Goal: Communication & Community: Answer question/provide support

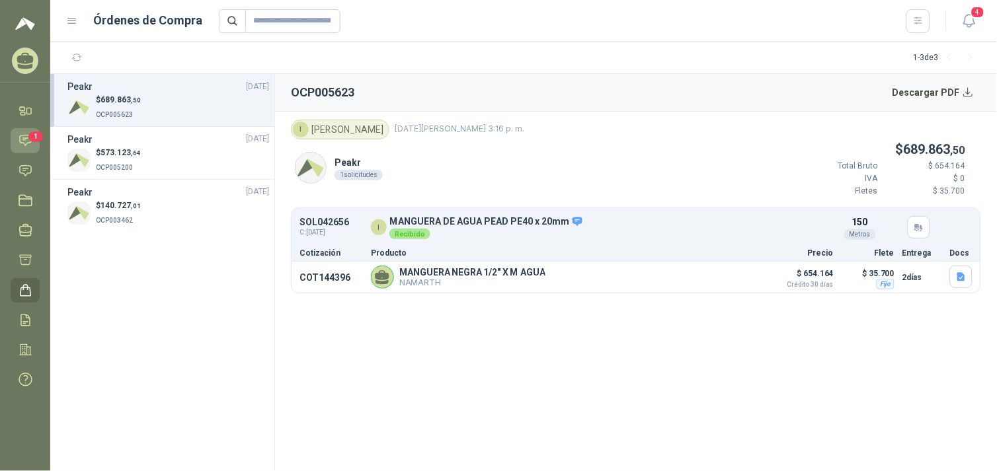
click at [22, 141] on icon at bounding box center [26, 141] width 14 height 14
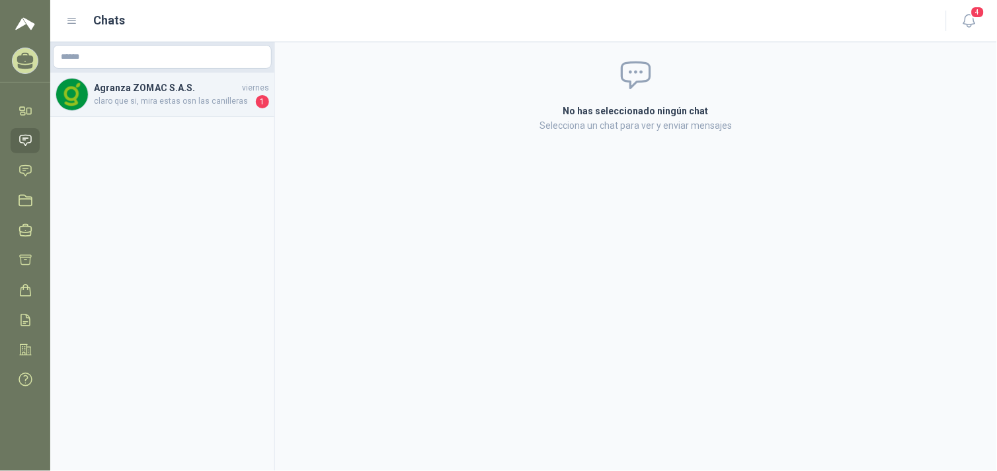
click at [215, 106] on span "claro que si, mira estas osn las canilleras" at bounding box center [173, 101] width 159 height 13
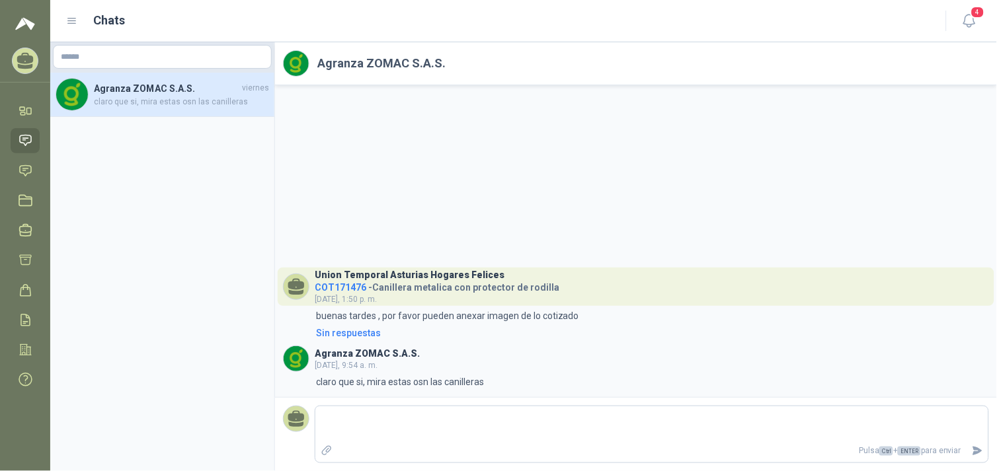
click at [66, 14] on div "Chats" at bounding box center [498, 20] width 864 height 19
click at [69, 19] on icon at bounding box center [72, 21] width 12 height 12
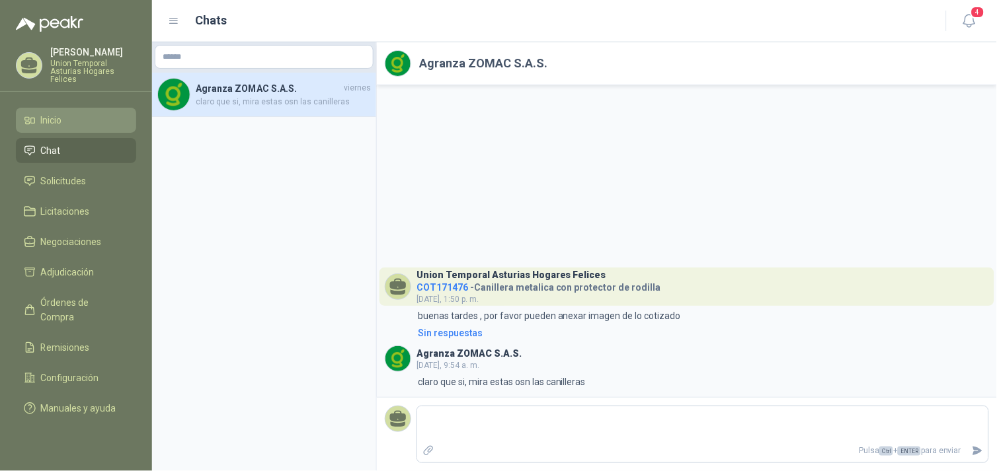
click at [71, 120] on li "Inicio" at bounding box center [76, 120] width 104 height 15
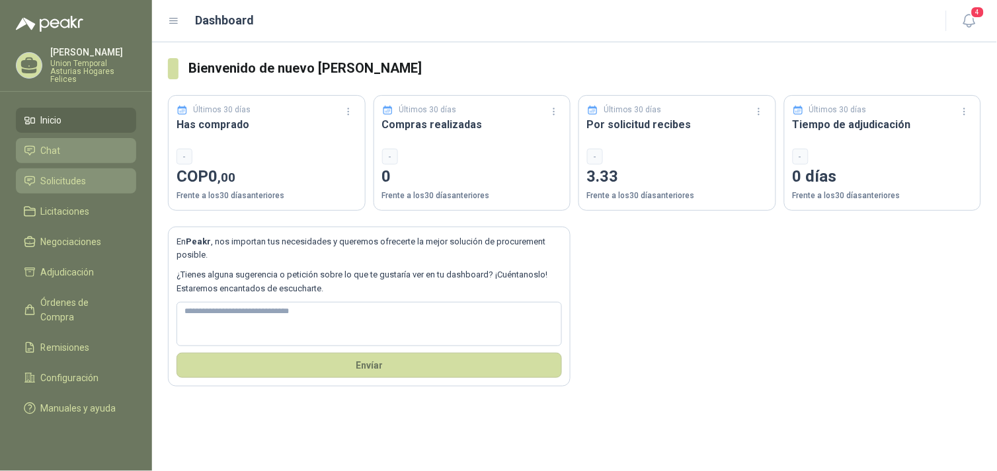
click at [47, 180] on span "Solicitudes" at bounding box center [64, 181] width 46 height 15
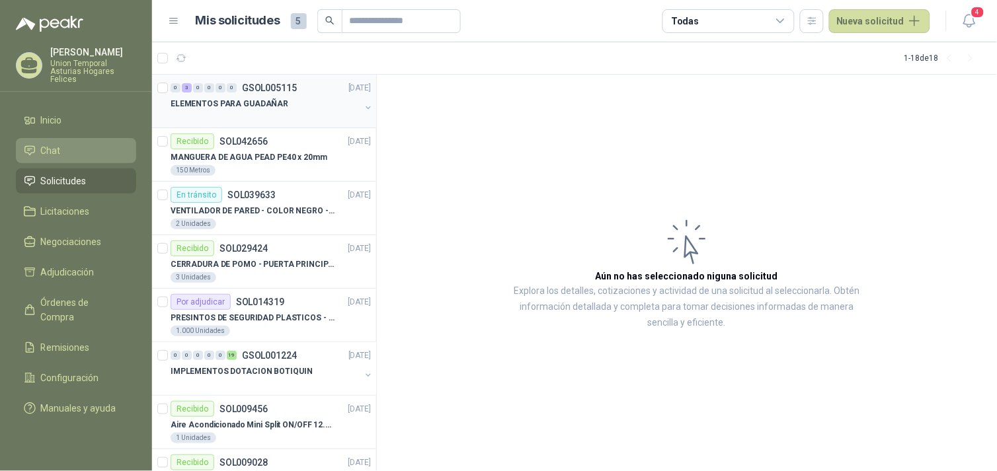
click at [292, 104] on div "ELEMENTOS PARA GUADAÑAR" at bounding box center [266, 104] width 190 height 16
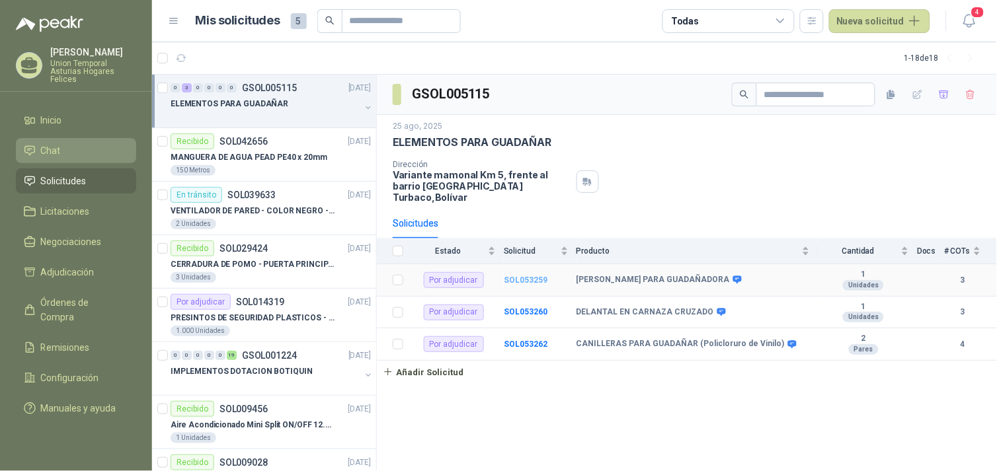
click at [493, 276] on b "SOL053259" at bounding box center [526, 280] width 44 height 9
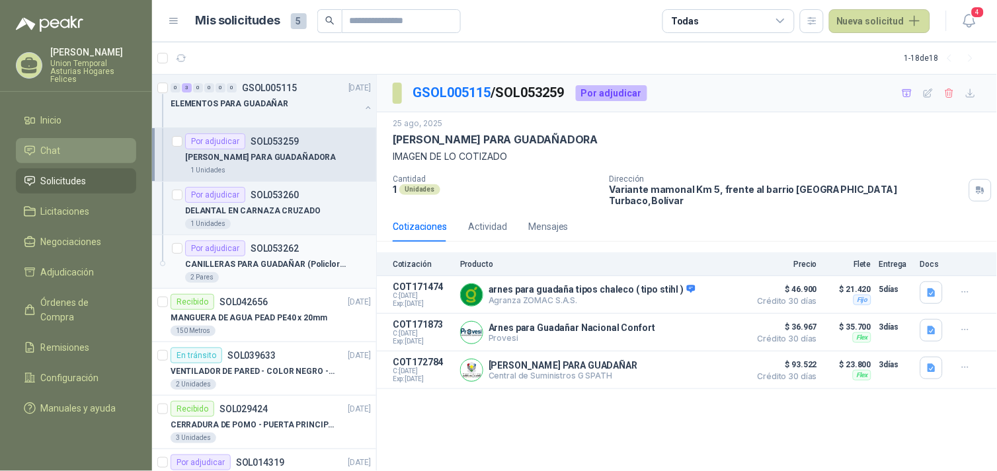
click at [249, 266] on p "CANILLERAS PARA GUADAÑAR (Policloruro de Vinilo)" at bounding box center [267, 264] width 165 height 13
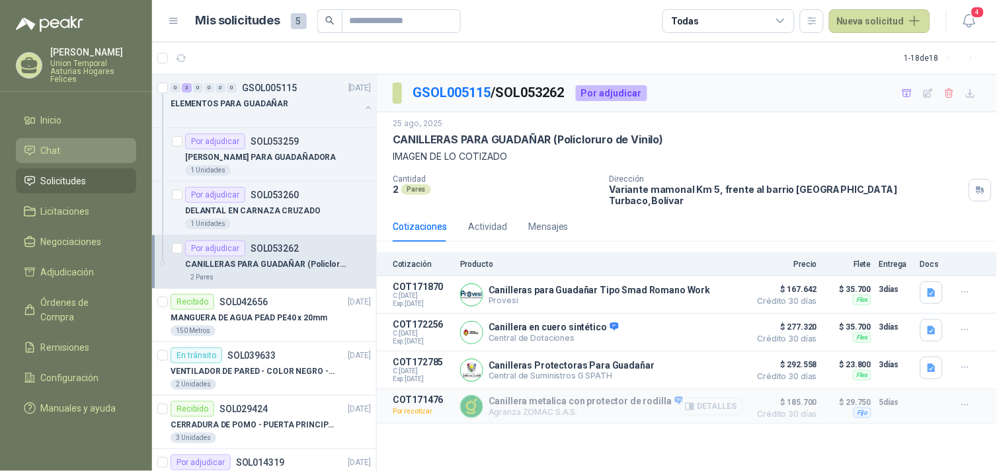
click at [493, 402] on button "Detalles" at bounding box center [712, 407] width 62 height 18
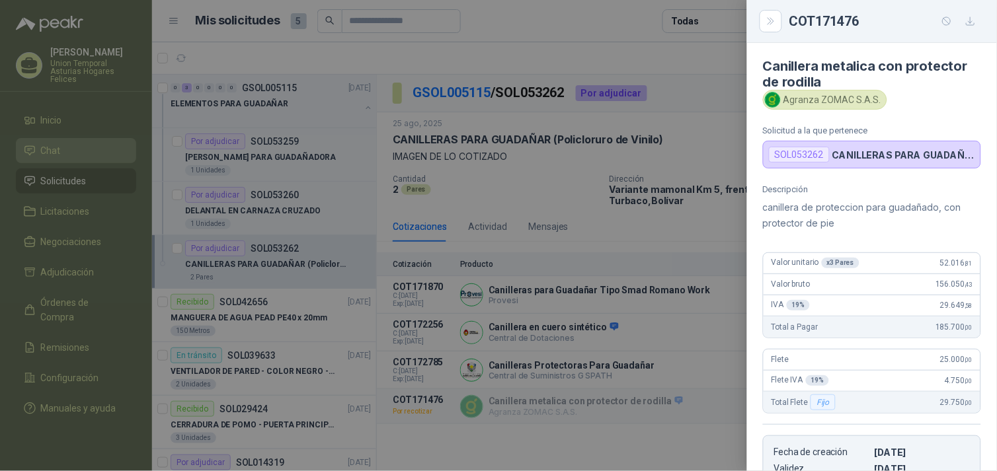
scroll to position [221, 0]
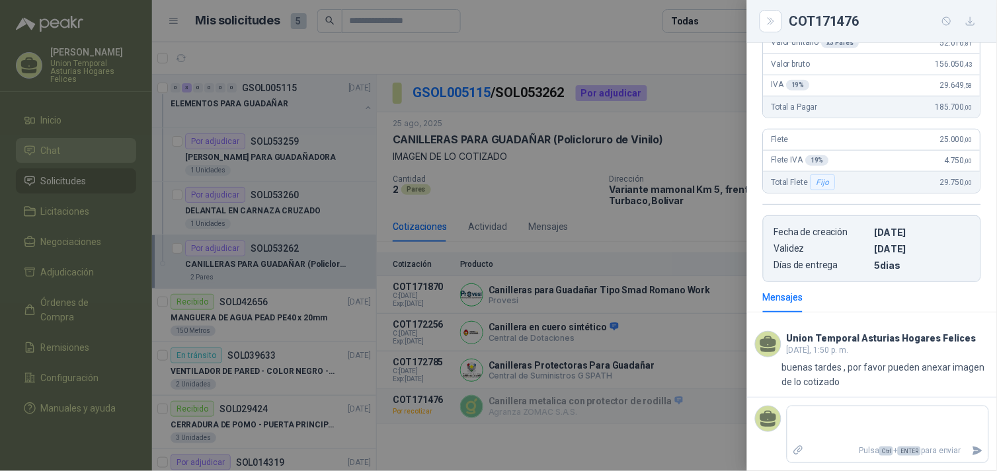
click at [78, 207] on div at bounding box center [498, 235] width 997 height 471
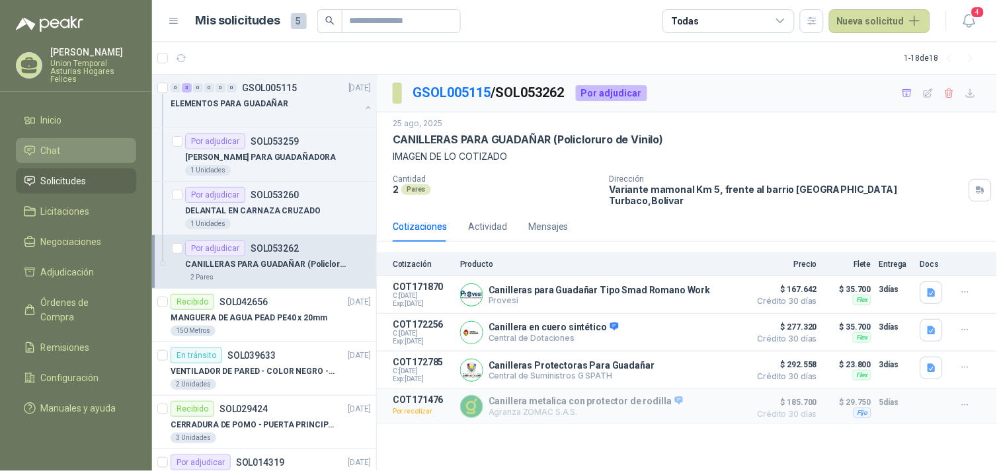
click at [65, 160] on link "Chat" at bounding box center [76, 150] width 120 height 25
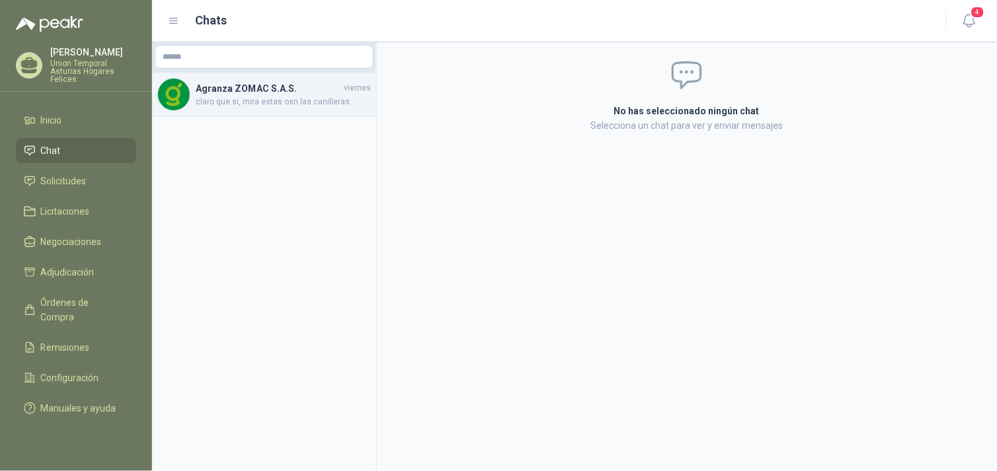
click at [260, 103] on span "claro que si, mira estas osn las canilleras" at bounding box center [283, 102] width 175 height 13
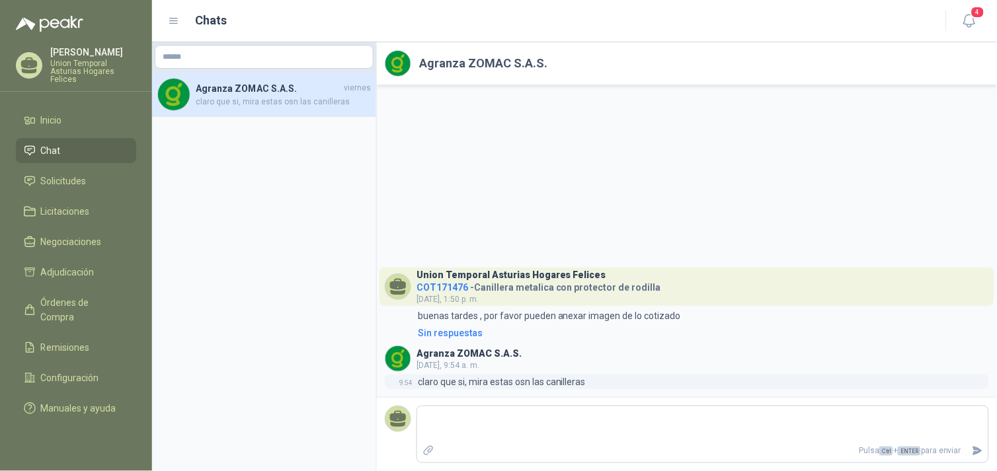
click at [493, 383] on p "claro que si, mira estas osn las canilleras" at bounding box center [502, 382] width 168 height 15
click at [445, 377] on p "claro que si, mira estas osn las canilleras" at bounding box center [502, 382] width 168 height 15
click at [465, 351] on h3 "Agranza ZOMAC S.A.S." at bounding box center [468, 353] width 105 height 7
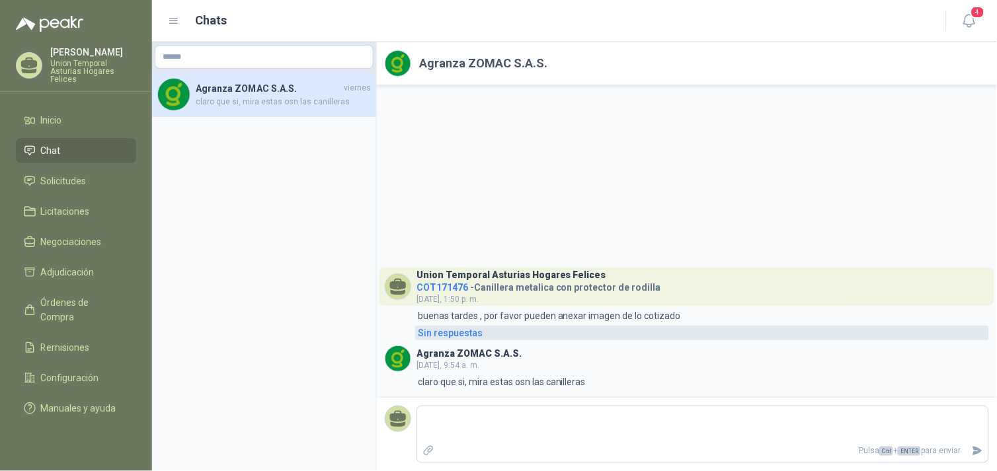
click at [452, 335] on div "Sin respuestas" at bounding box center [450, 333] width 65 height 15
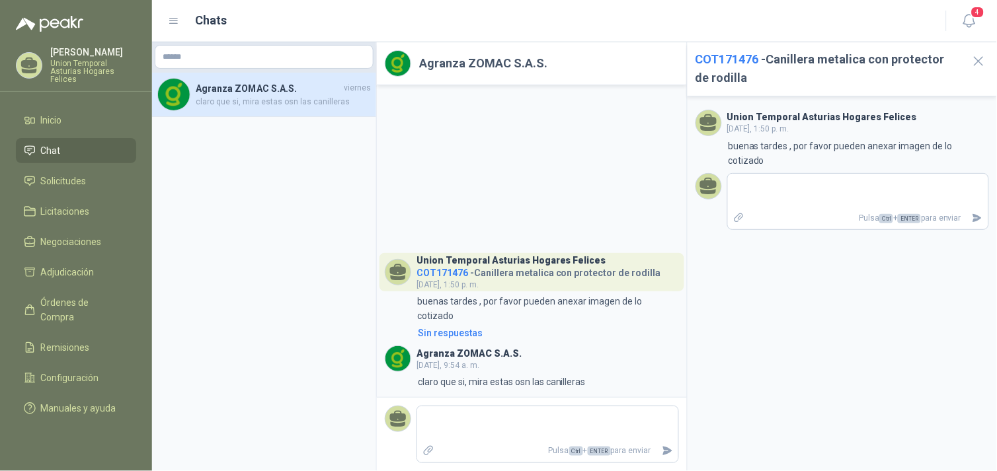
click at [493, 360] on div "Agranza ZOMAC S.A.S. [DATE], 9:54 a. m." at bounding box center [468, 359] width 105 height 26
drag, startPoint x: 506, startPoint y: 360, endPoint x: 541, endPoint y: 377, distance: 39.3
click at [493, 377] on p "claro que si, mira estas osn las canilleras" at bounding box center [502, 382] width 168 height 15
click at [493, 415] on textarea at bounding box center [547, 424] width 261 height 30
click at [493, 57] on icon "button" at bounding box center [978, 61] width 17 height 17
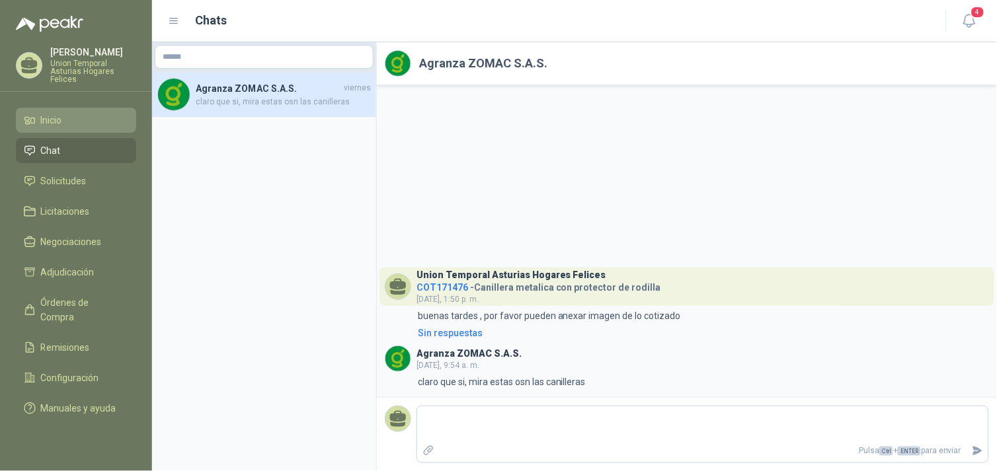
click at [78, 121] on li "Inicio" at bounding box center [76, 120] width 104 height 15
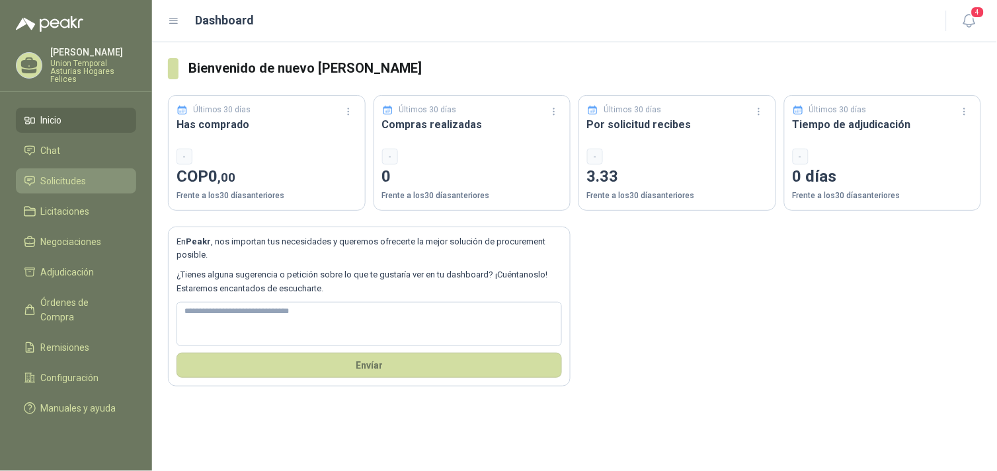
click at [63, 184] on span "Solicitudes" at bounding box center [64, 181] width 46 height 15
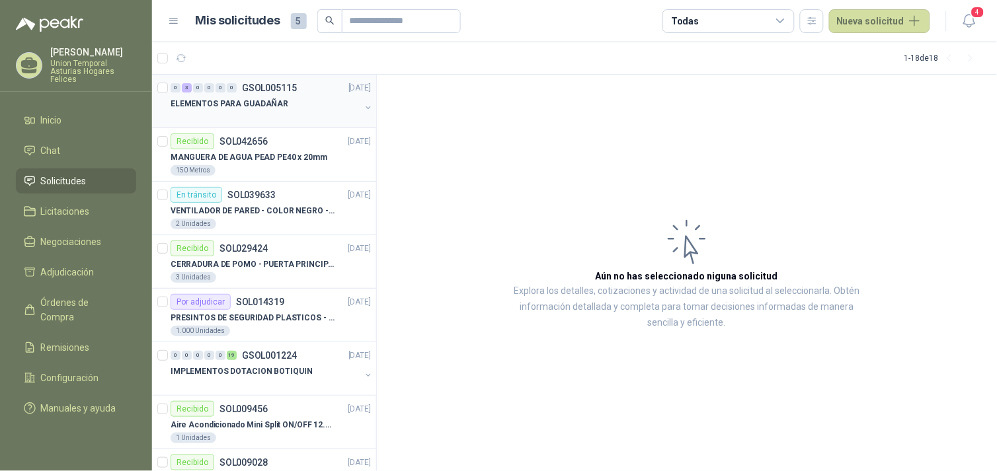
click at [272, 107] on p "ELEMENTOS PARA GUADAÑAR" at bounding box center [230, 104] width 118 height 13
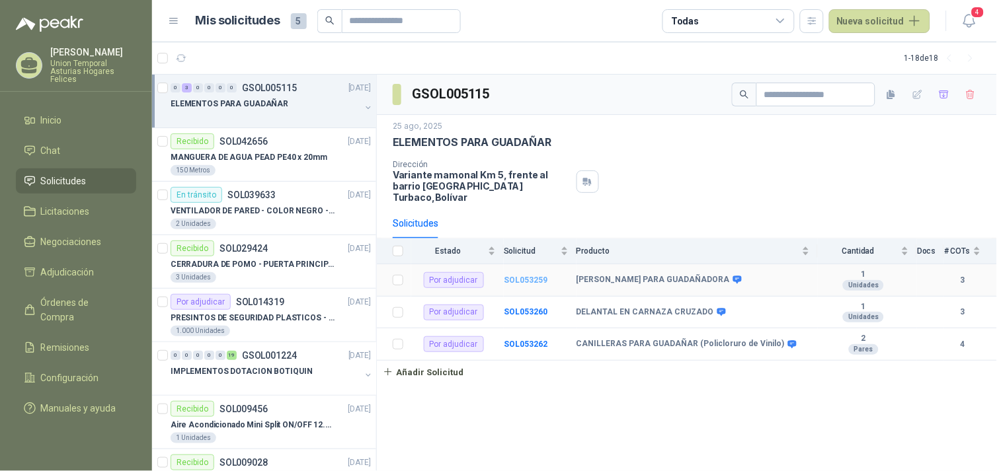
click at [493, 276] on b "SOL053259" at bounding box center [526, 280] width 44 height 9
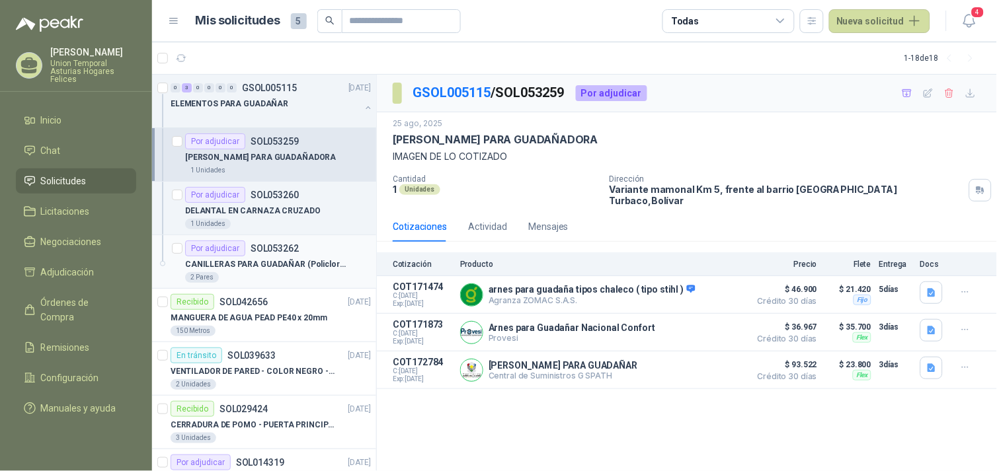
click at [307, 264] on p "CANILLERAS PARA GUADAÑAR (Policloruro de Vinilo)" at bounding box center [267, 264] width 165 height 13
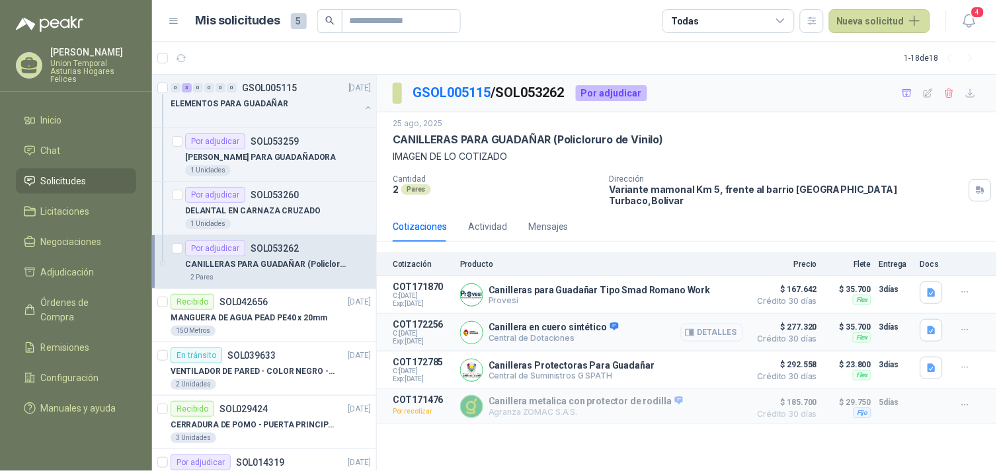
click at [493, 326] on button "Detalles" at bounding box center [712, 333] width 62 height 18
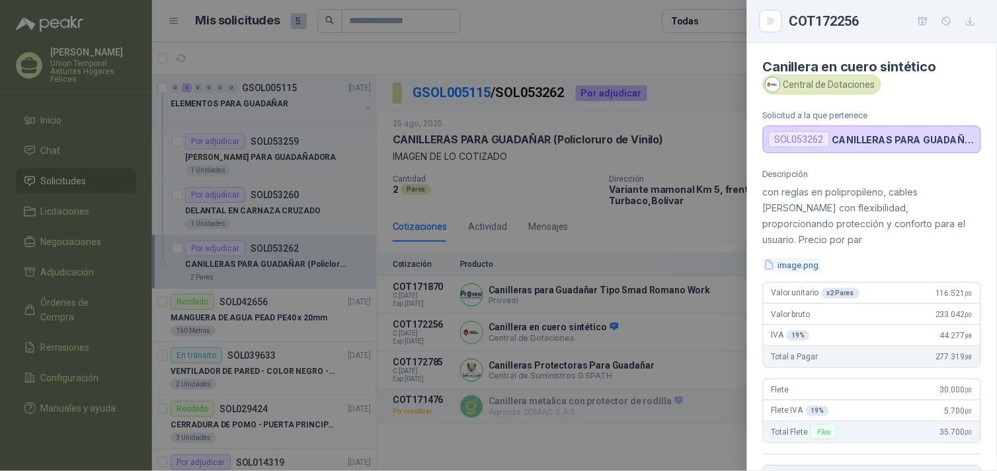
click at [493, 258] on button "image.png" at bounding box center [792, 265] width 58 height 14
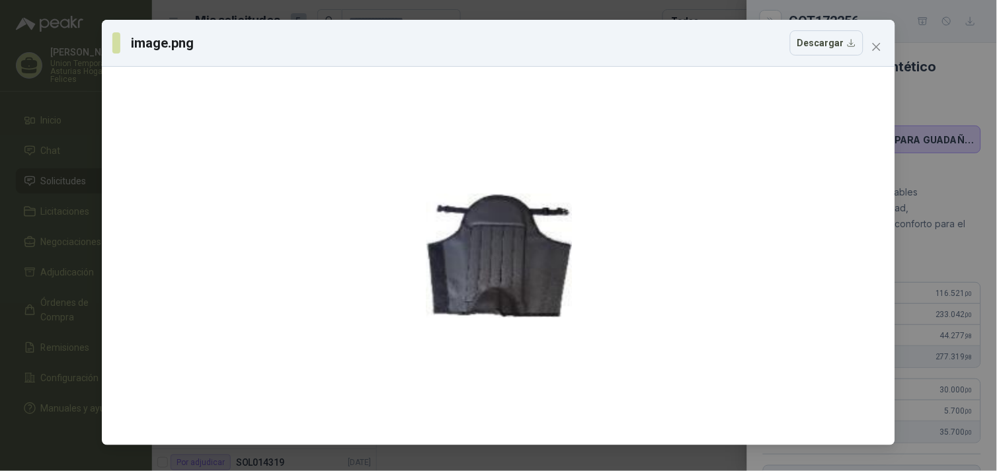
click at [493, 52] on icon "close" at bounding box center [876, 47] width 11 height 11
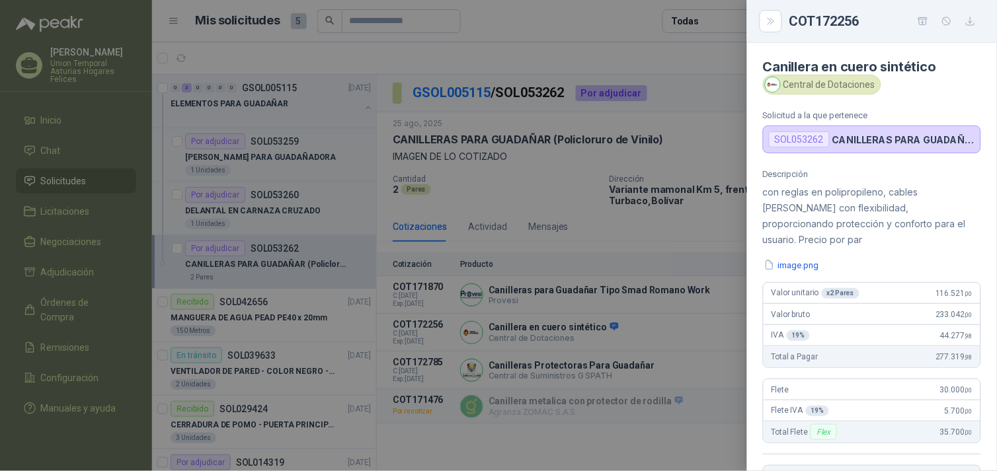
click at [493, 345] on div at bounding box center [498, 235] width 997 height 471
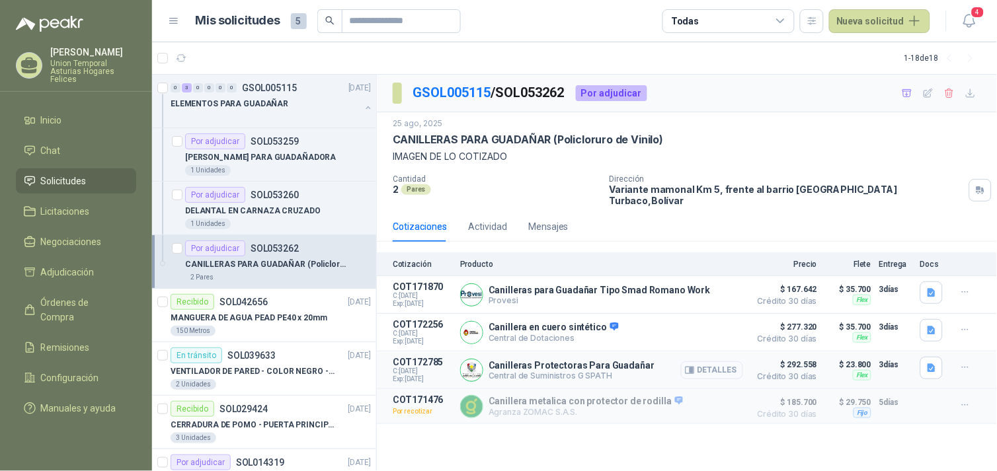
click at [493, 362] on button "Detalles" at bounding box center [712, 371] width 62 height 18
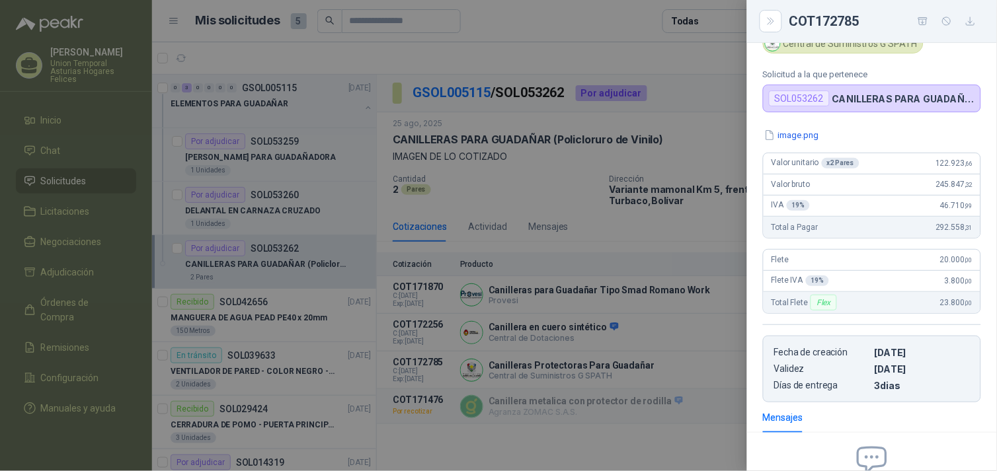
scroll to position [0, 0]
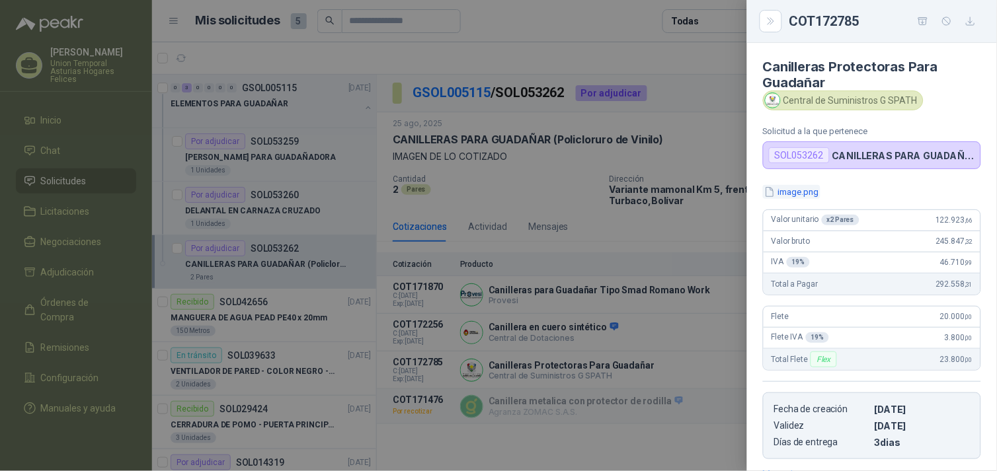
click at [493, 188] on button "image.png" at bounding box center [792, 192] width 58 height 14
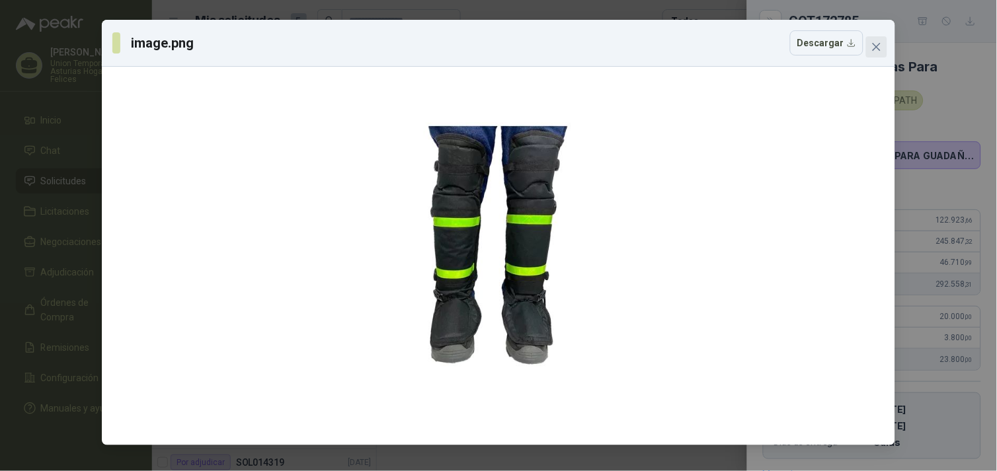
click at [493, 50] on span "Close" at bounding box center [876, 47] width 21 height 11
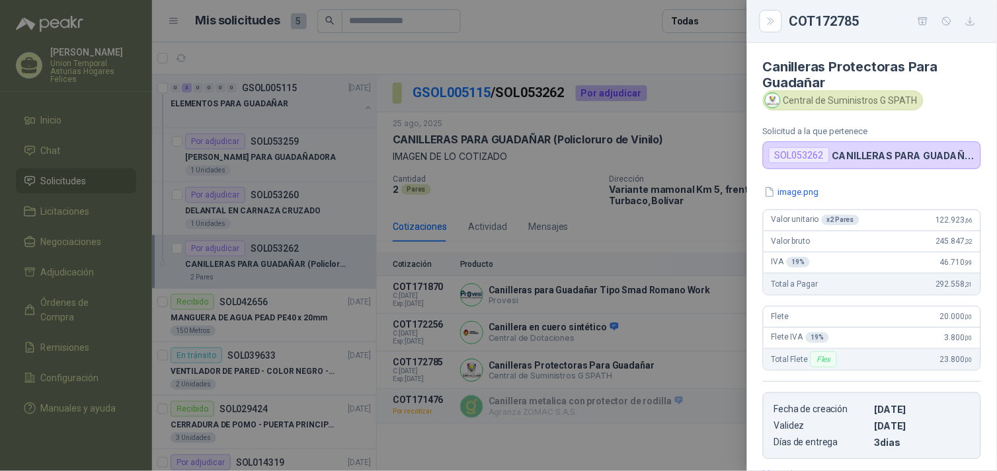
click at [493, 415] on div at bounding box center [498, 235] width 997 height 471
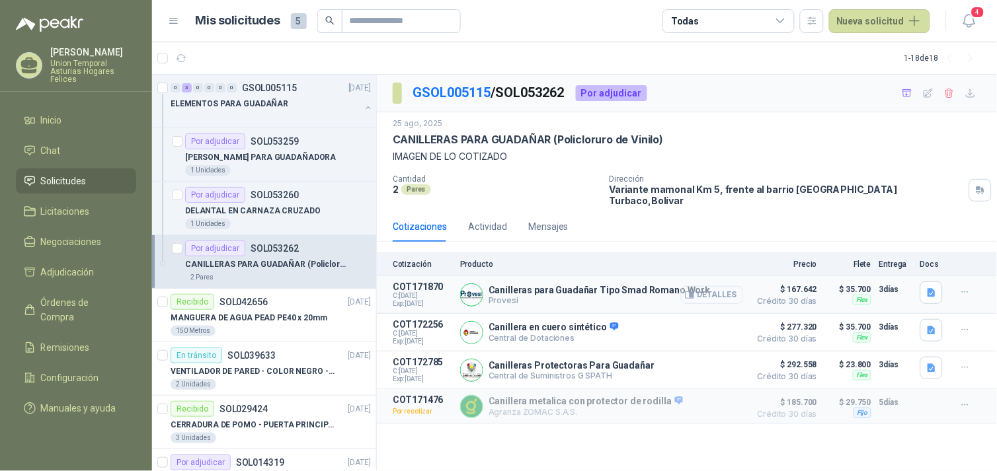
click at [493, 286] on button "Detalles" at bounding box center [712, 295] width 62 height 18
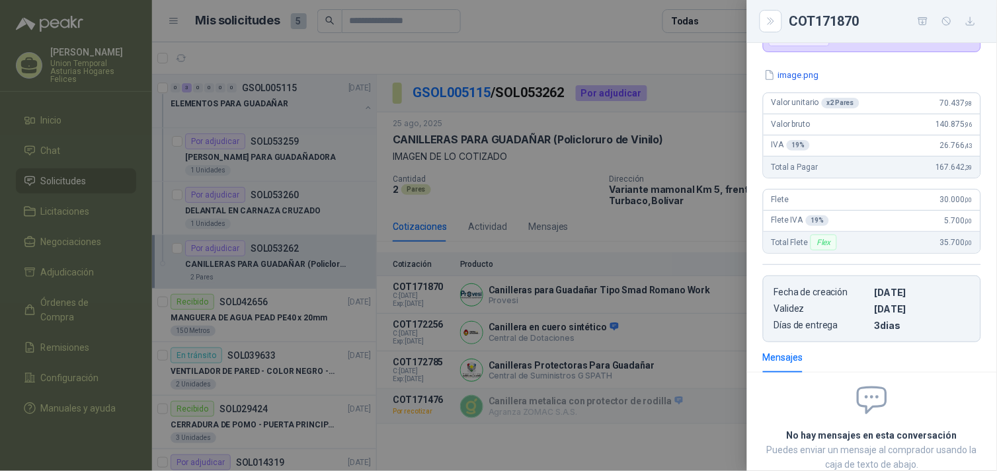
scroll to position [0, 0]
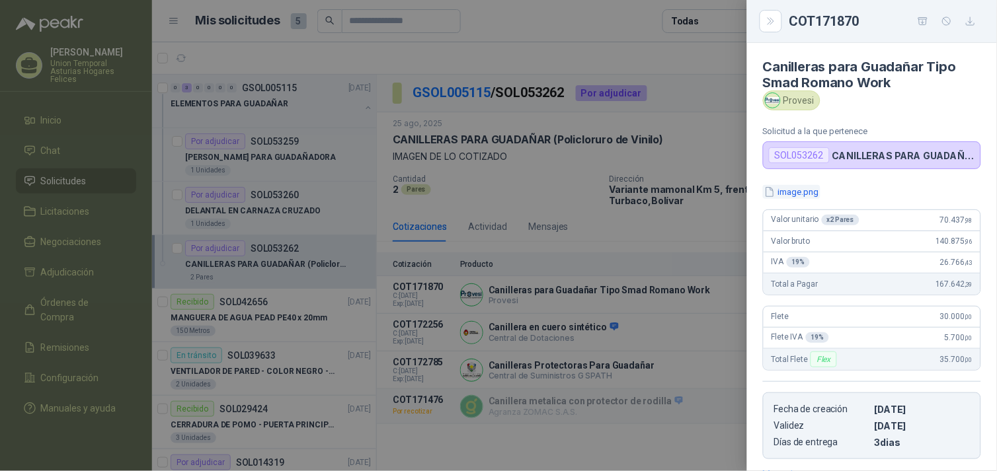
click at [493, 193] on button "image.png" at bounding box center [792, 192] width 58 height 14
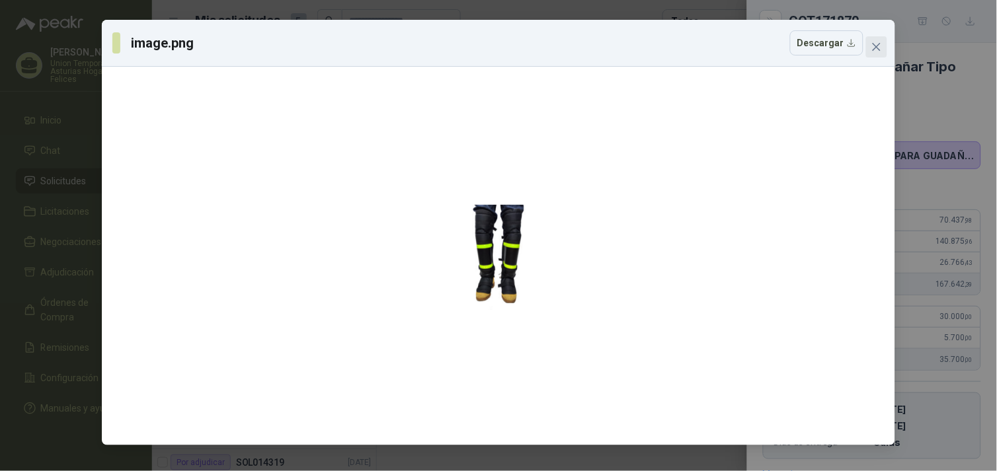
click at [493, 48] on icon "close" at bounding box center [876, 47] width 11 height 11
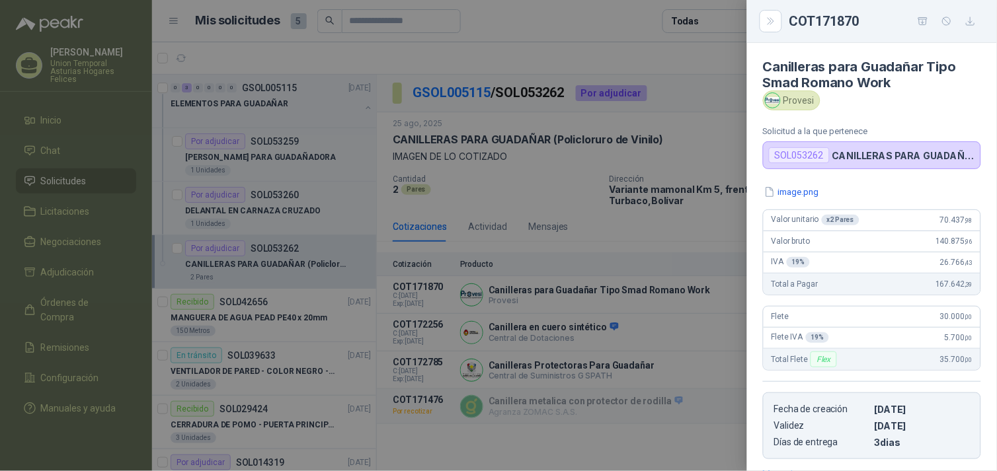
click at [493, 438] on div at bounding box center [498, 235] width 997 height 471
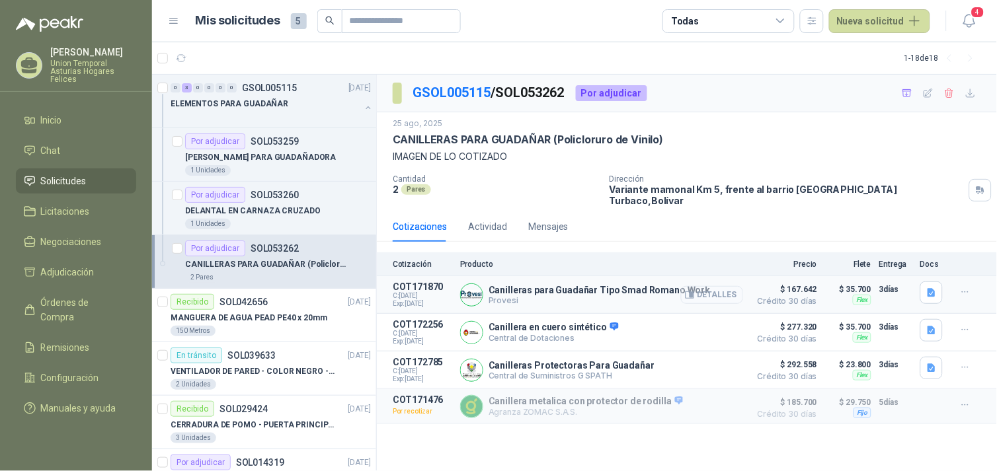
click at [493, 286] on button "Detalles" at bounding box center [712, 295] width 62 height 18
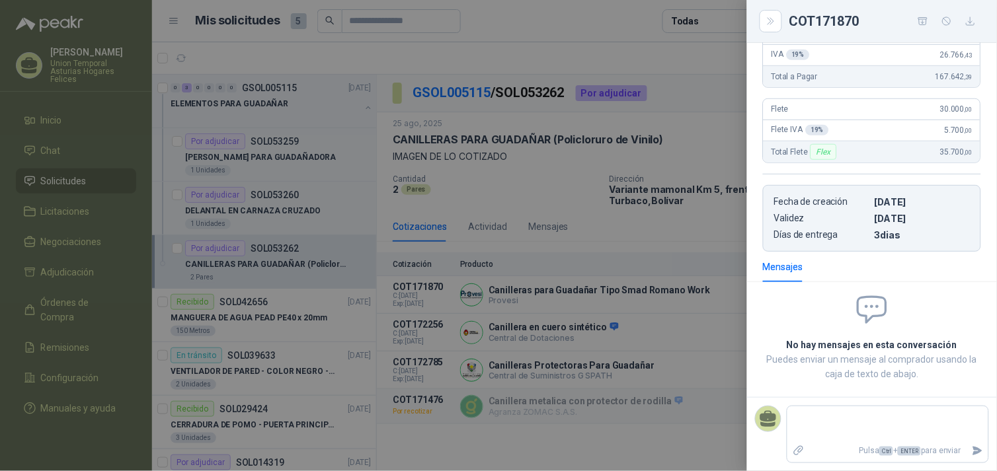
scroll to position [0, 0]
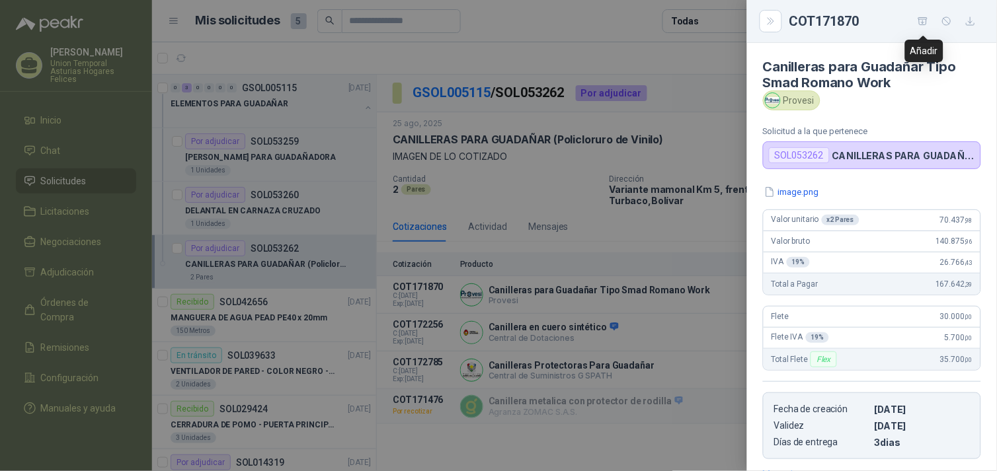
click at [493, 20] on icon "button" at bounding box center [923, 21] width 11 height 11
click at [493, 216] on div at bounding box center [498, 235] width 997 height 471
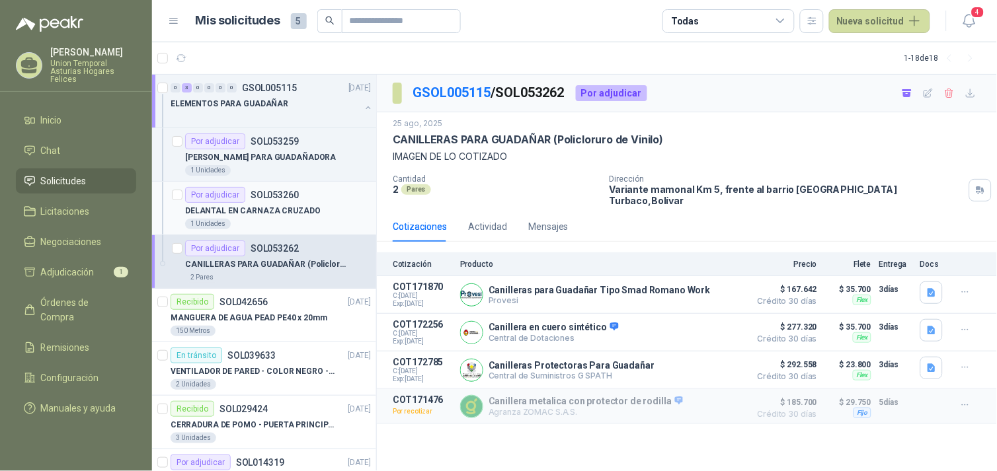
click at [282, 213] on p "DELANTAL EN CARNAZA CRUZADO" at bounding box center [253, 211] width 136 height 13
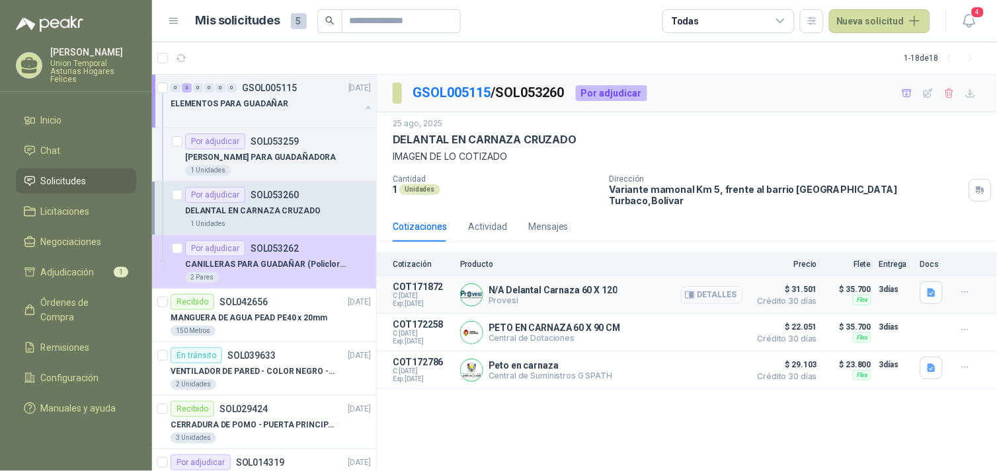
click at [493, 286] on button "Detalles" at bounding box center [712, 295] width 62 height 18
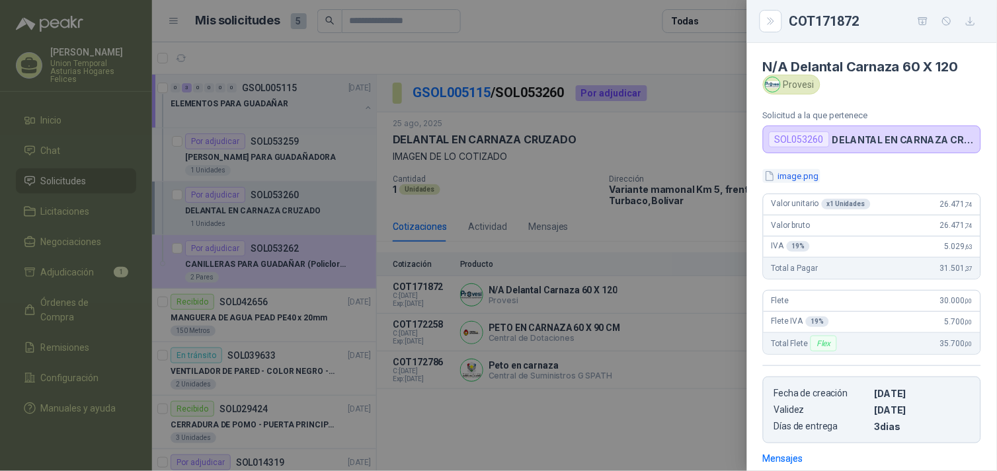
click at [493, 169] on button "image.png" at bounding box center [792, 176] width 58 height 14
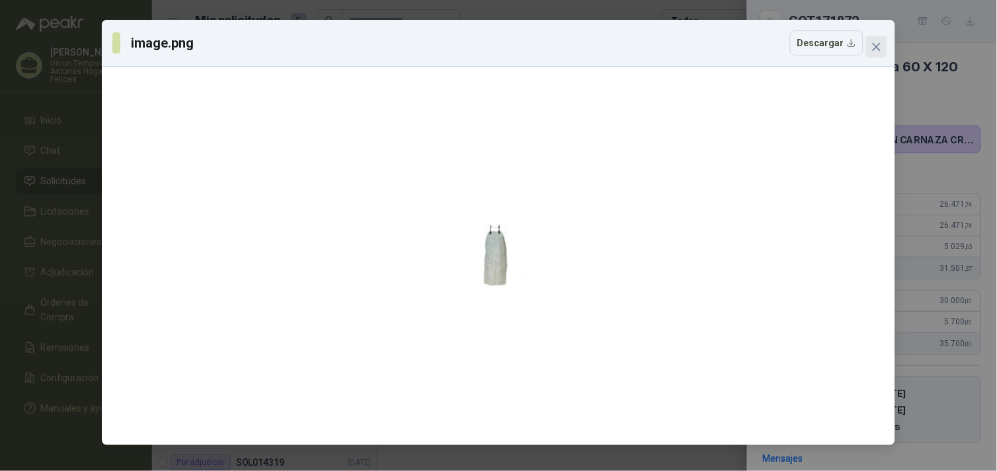
click at [493, 52] on icon "close" at bounding box center [876, 47] width 11 height 11
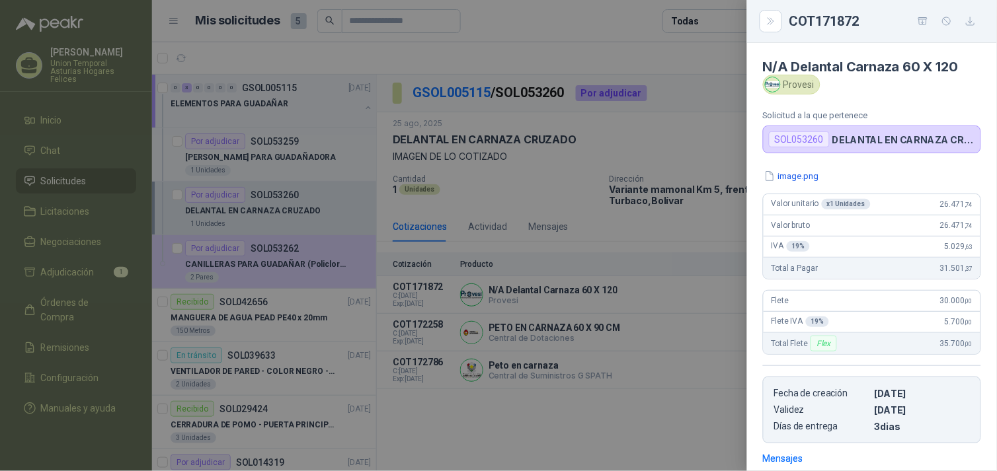
click at [493, 149] on div at bounding box center [498, 235] width 997 height 471
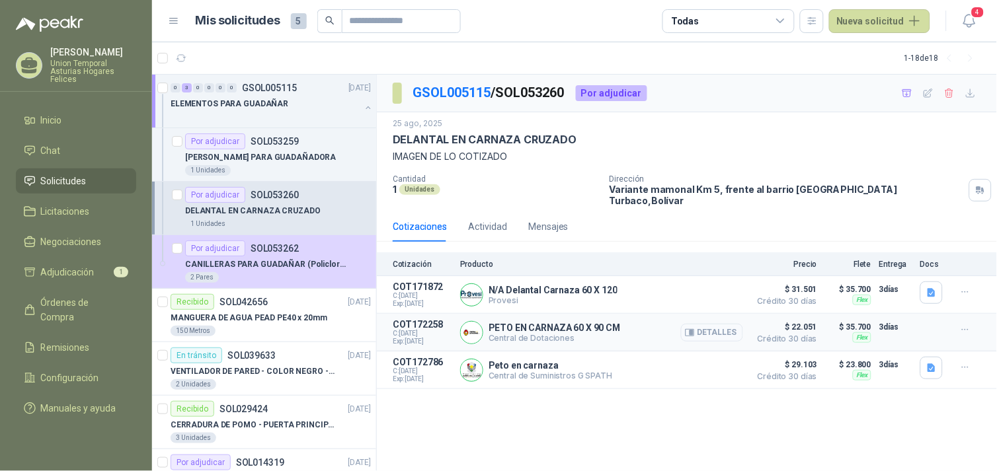
click at [493, 324] on button "Detalles" at bounding box center [712, 333] width 62 height 18
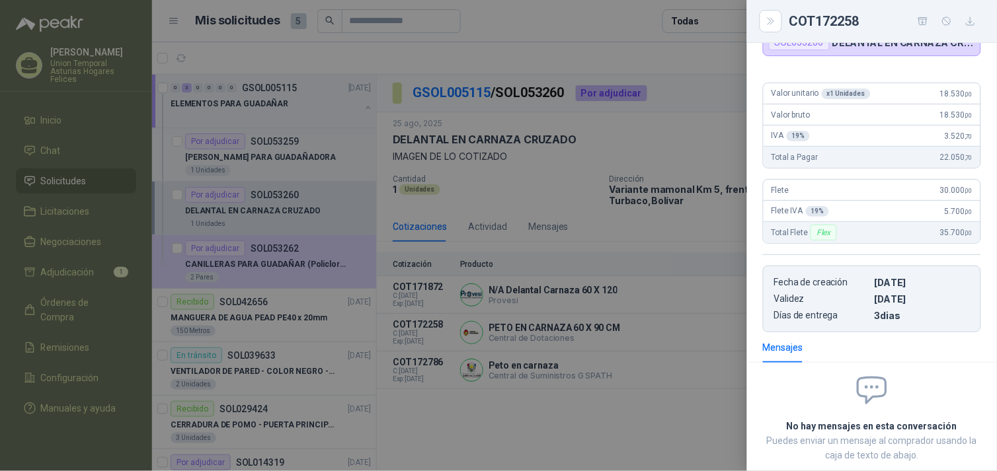
scroll to position [0, 0]
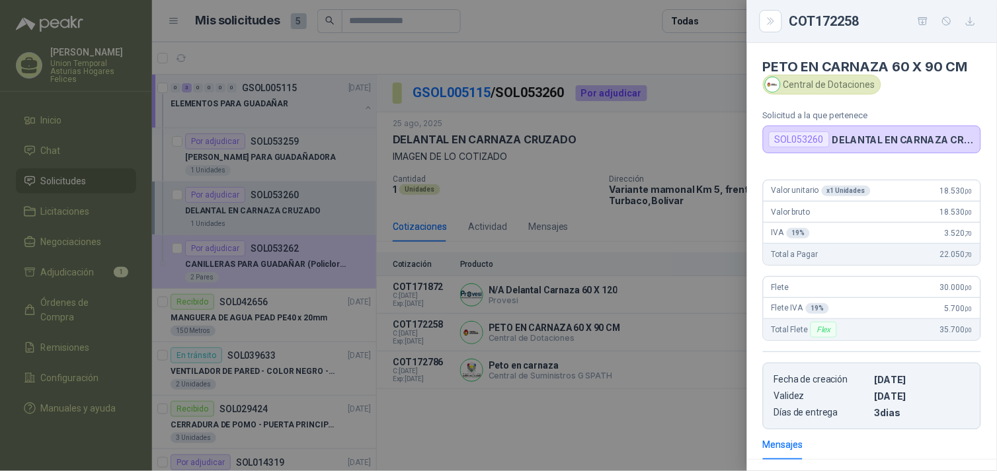
click at [493, 381] on div at bounding box center [498, 235] width 997 height 471
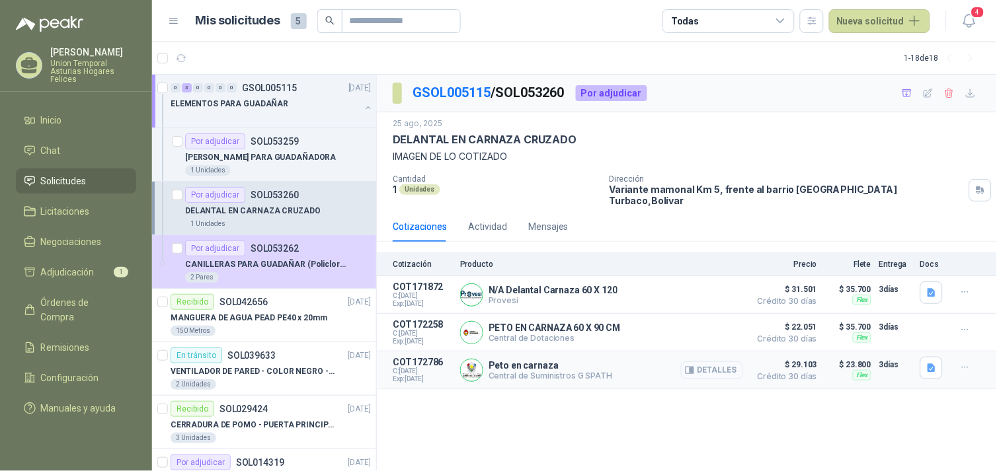
click at [493, 366] on button "Detalles" at bounding box center [712, 371] width 62 height 18
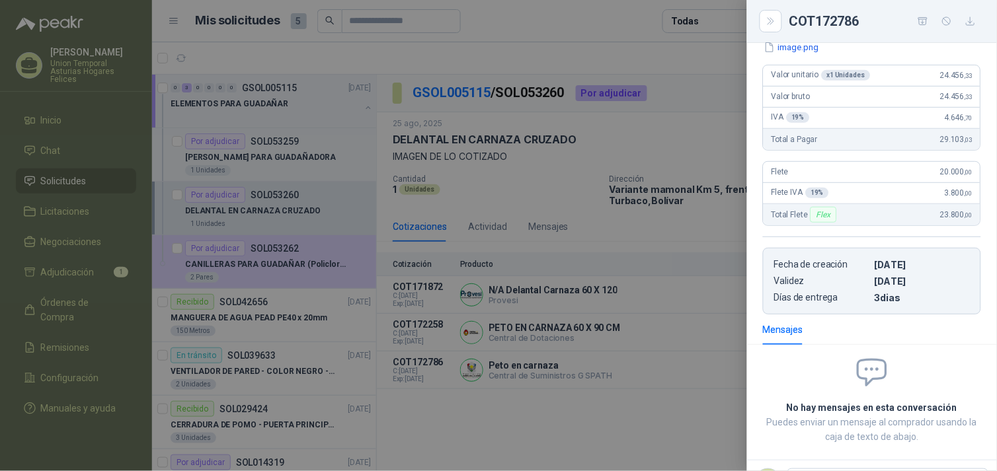
scroll to position [0, 0]
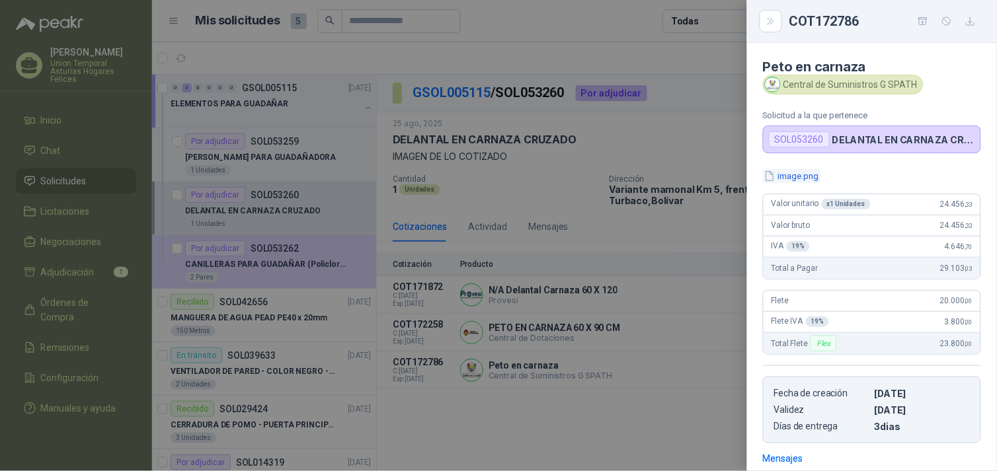
click at [493, 175] on button "image.png" at bounding box center [792, 176] width 58 height 14
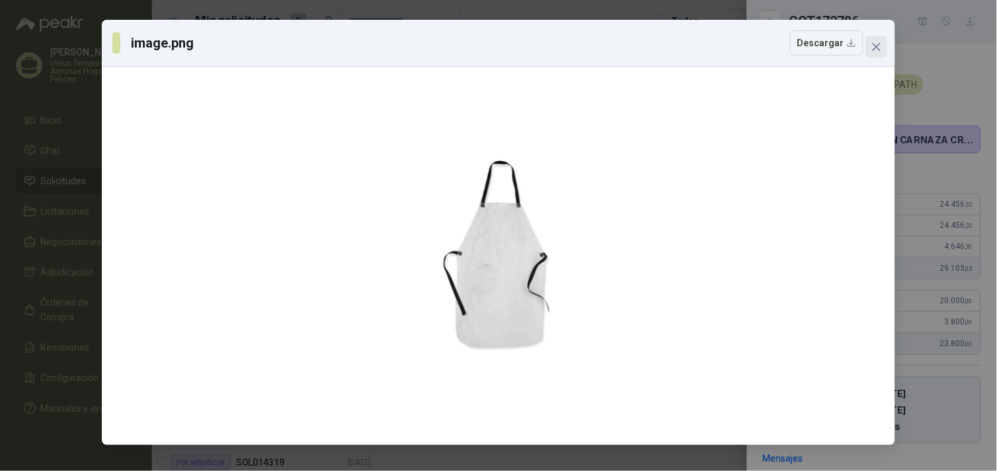
click at [493, 49] on icon "close" at bounding box center [876, 47] width 11 height 11
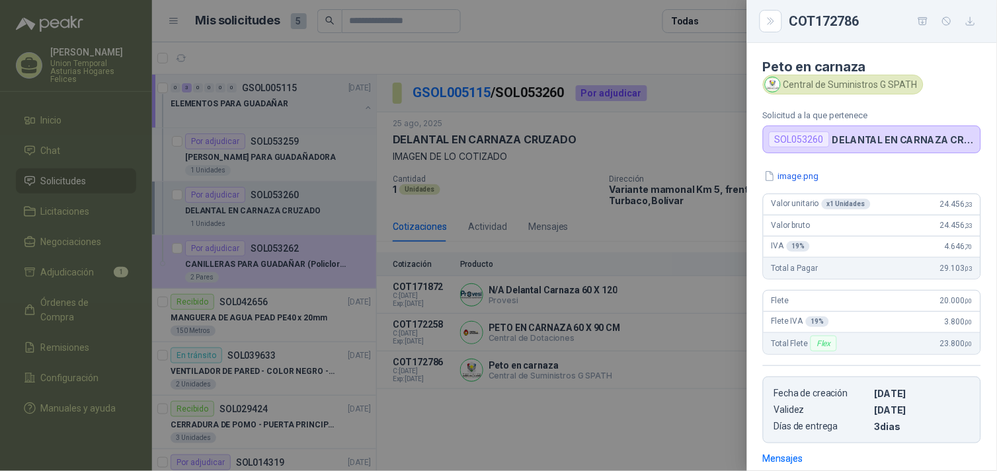
click at [493, 266] on div at bounding box center [498, 235] width 997 height 471
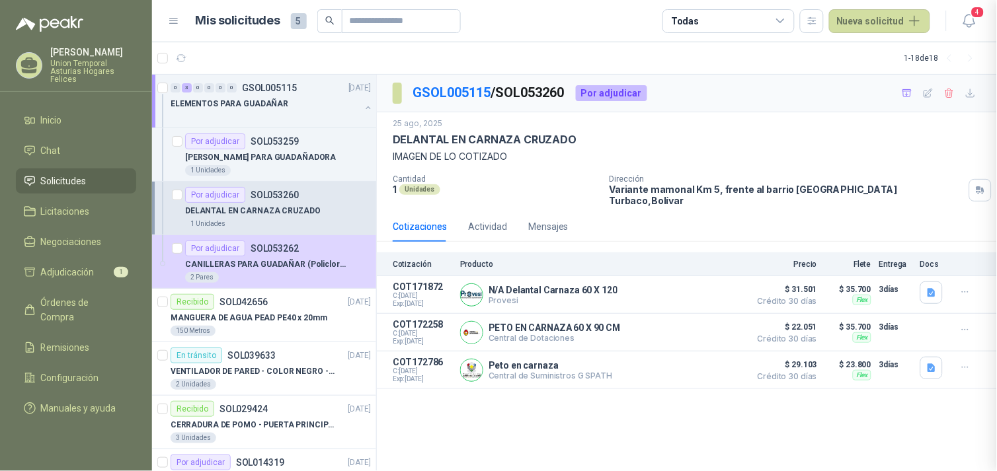
scroll to position [192, 0]
click at [493, 287] on button "Detalles" at bounding box center [712, 295] width 62 height 18
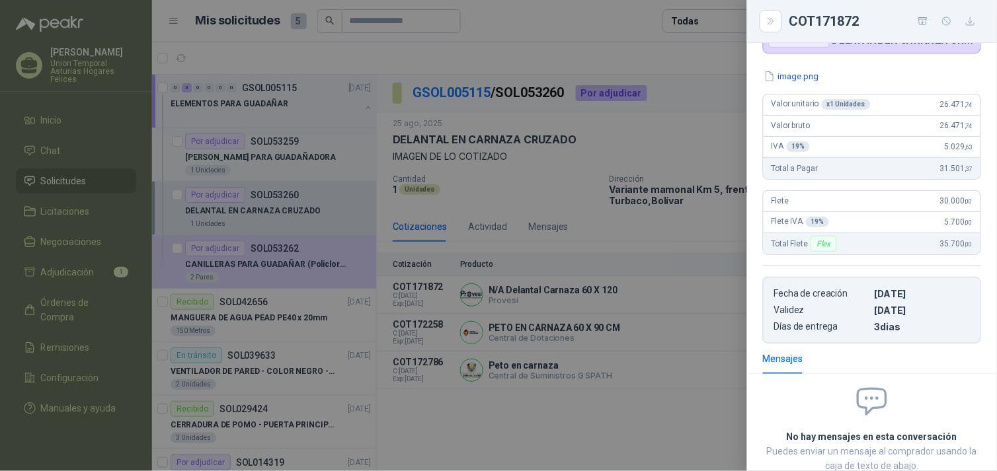
scroll to position [0, 0]
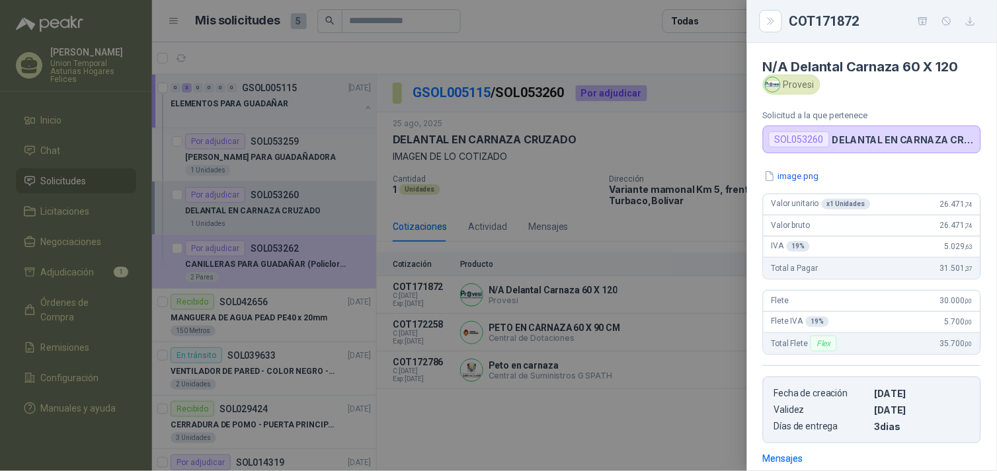
click at [493, 221] on div at bounding box center [498, 235] width 997 height 471
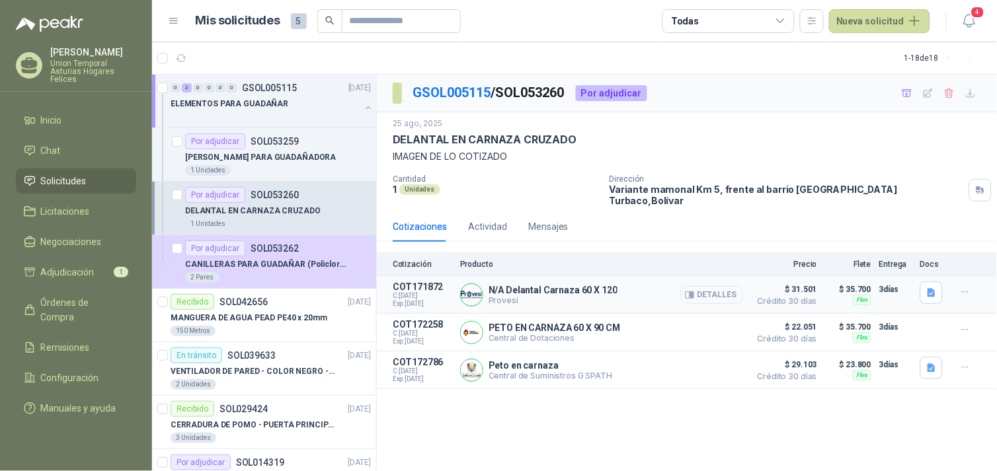
click at [493, 286] on button "Detalles" at bounding box center [712, 295] width 62 height 18
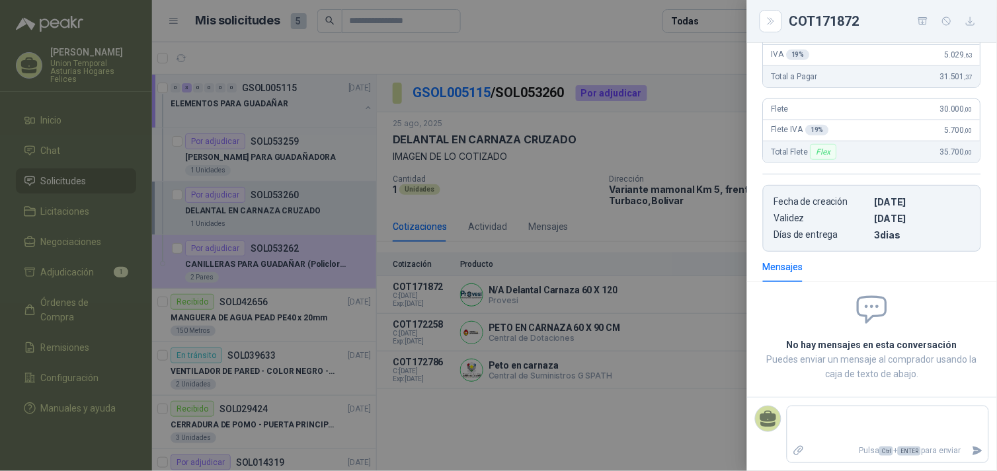
click at [493, 434] on div at bounding box center [498, 235] width 997 height 471
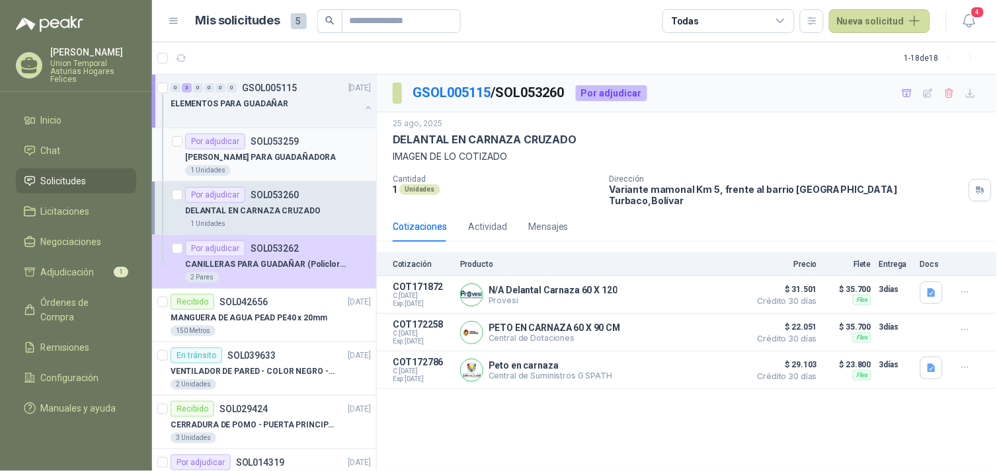
click at [285, 161] on p "[PERSON_NAME] PARA GUADAÑADORA" at bounding box center [260, 157] width 151 height 13
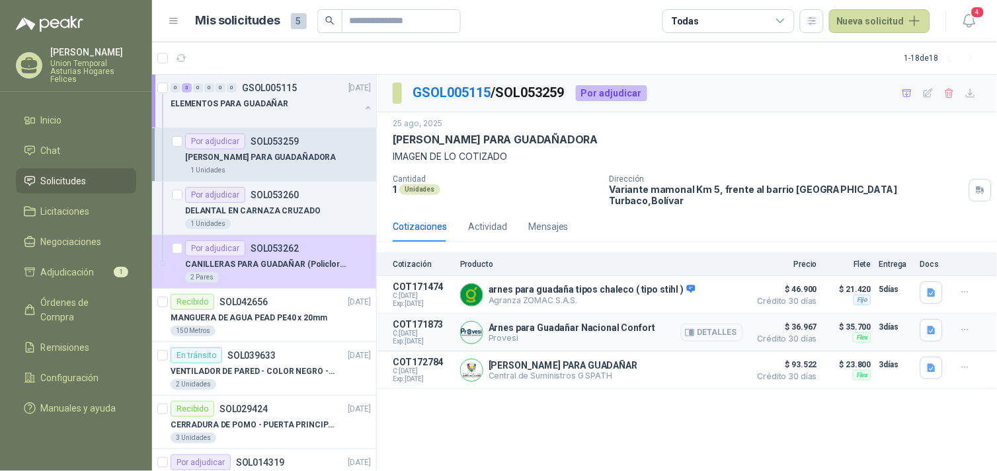
click at [493, 324] on button "Detalles" at bounding box center [712, 333] width 62 height 18
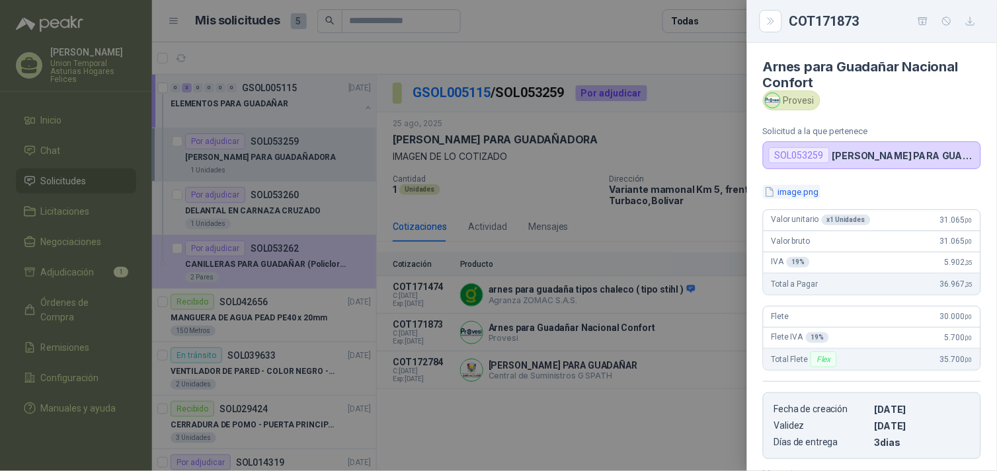
click at [493, 190] on button "image.png" at bounding box center [792, 192] width 58 height 14
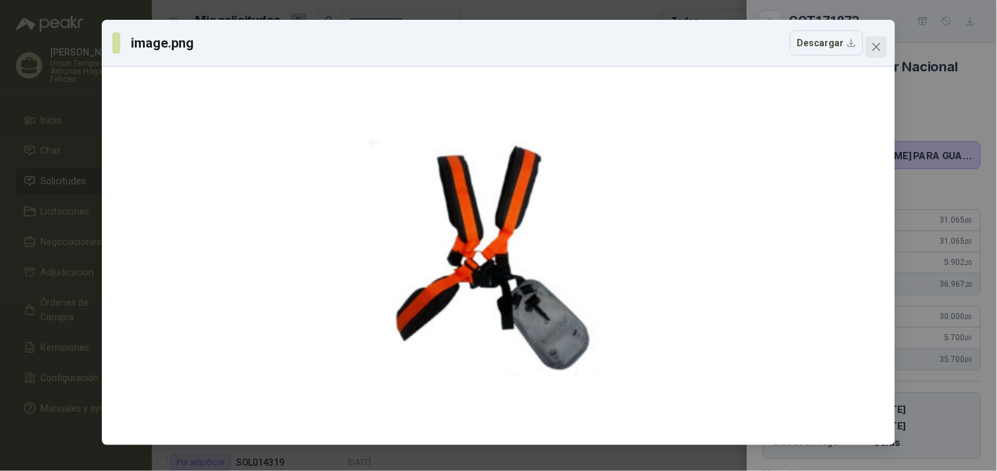
click at [493, 50] on span "Close" at bounding box center [876, 47] width 21 height 11
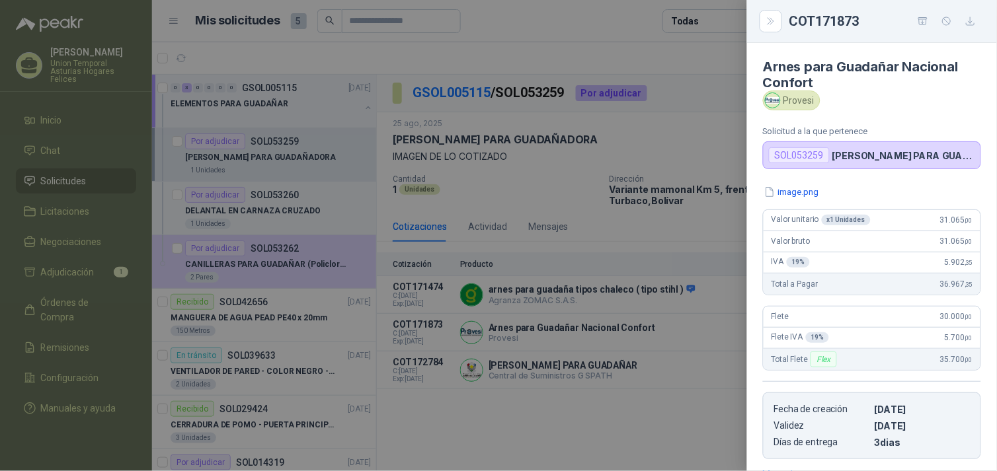
click at [493, 405] on div at bounding box center [498, 235] width 997 height 471
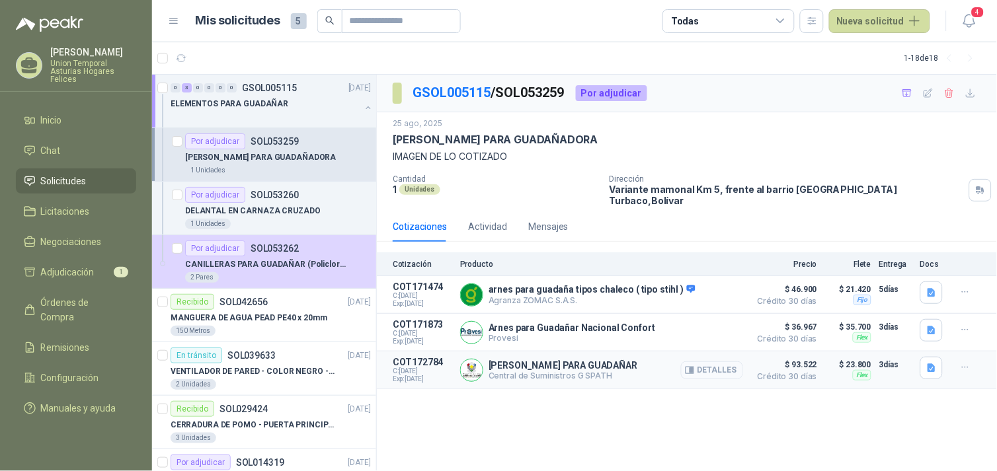
click at [493, 370] on button "Detalles" at bounding box center [712, 371] width 62 height 18
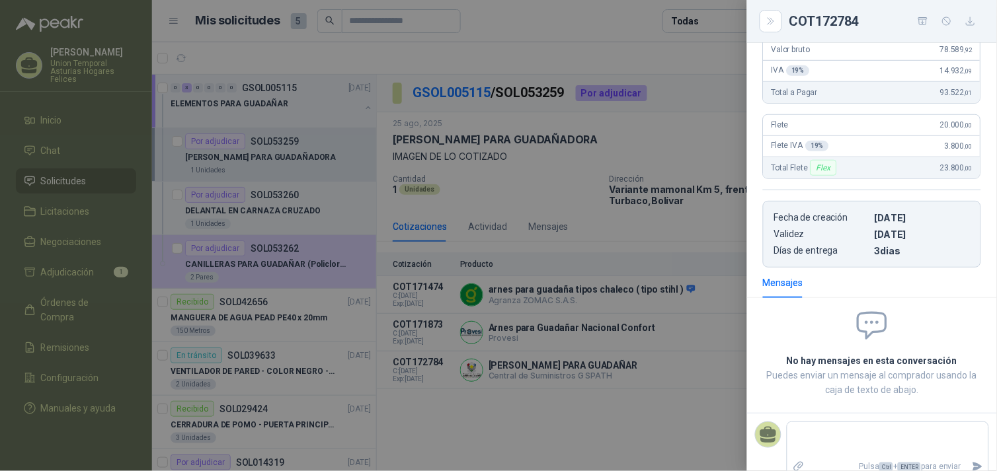
scroll to position [0, 0]
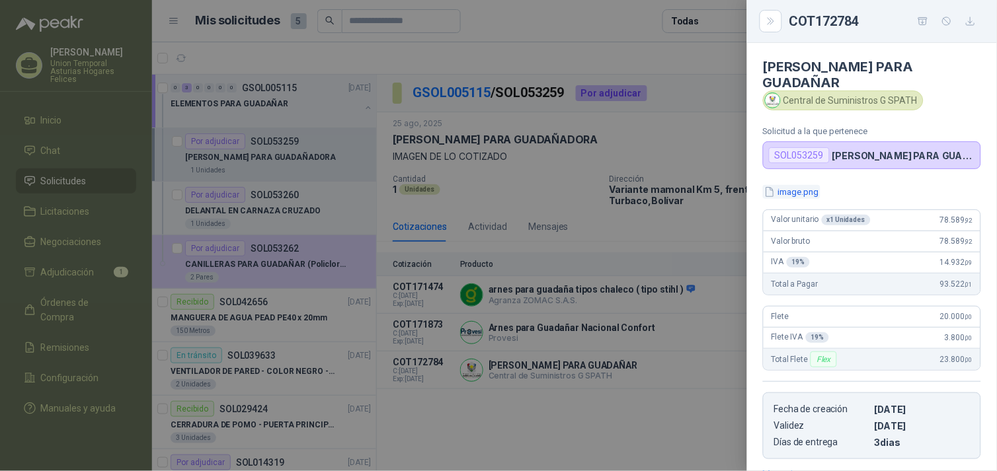
click at [493, 185] on button "image.png" at bounding box center [792, 192] width 58 height 14
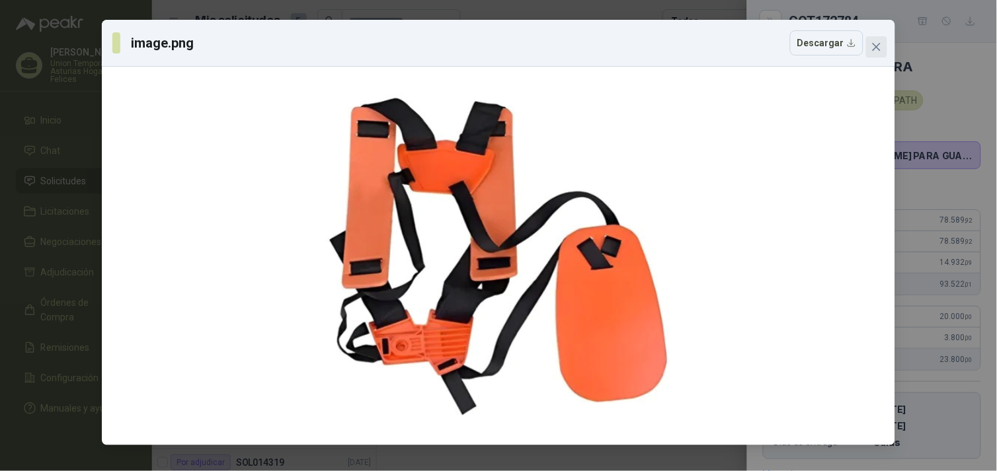
click at [493, 44] on icon "close" at bounding box center [877, 47] width 8 height 8
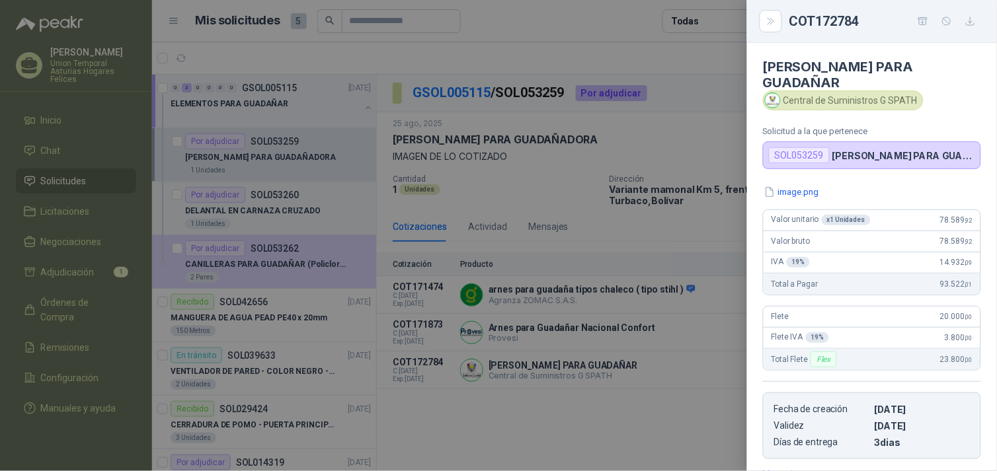
click at [493, 430] on div at bounding box center [498, 235] width 997 height 471
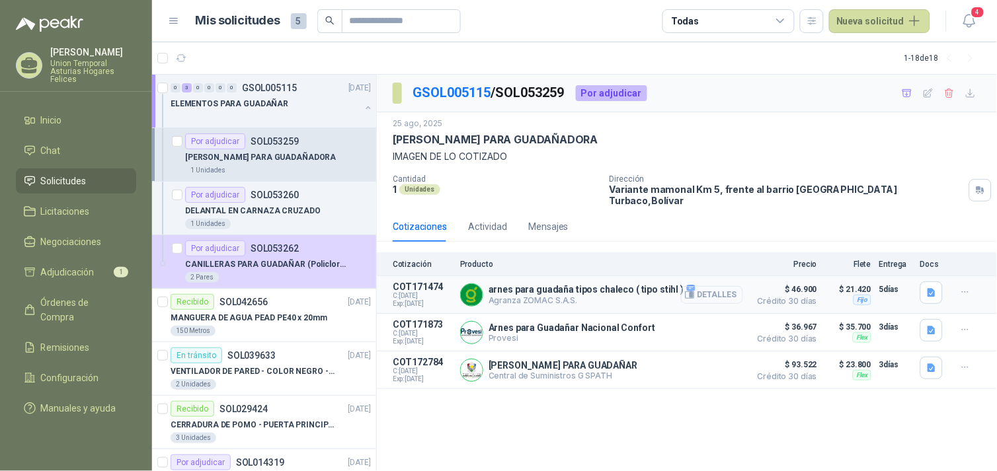
click at [493, 286] on button "Detalles" at bounding box center [712, 295] width 62 height 18
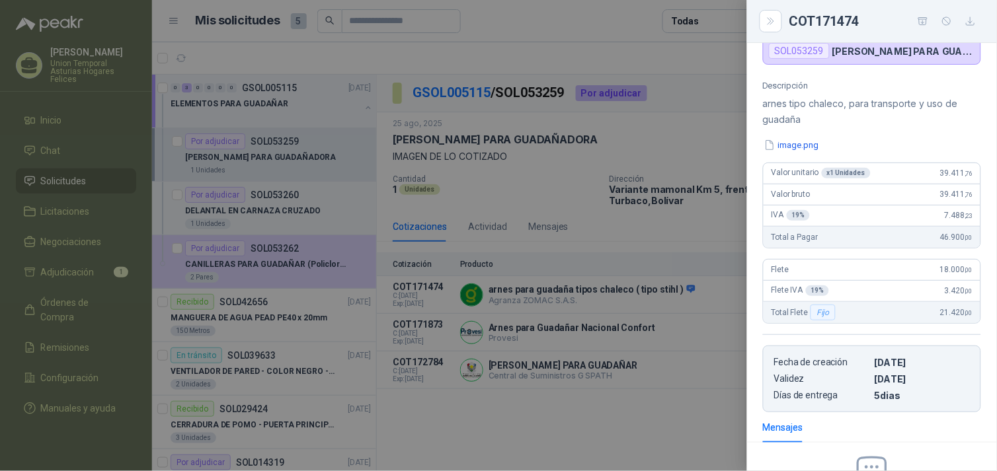
scroll to position [0, 0]
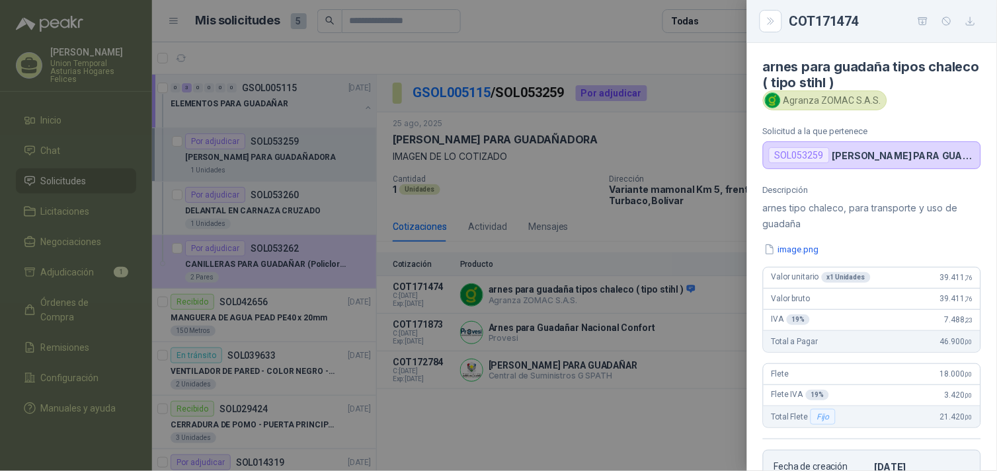
click at [493, 240] on div "Descripción arnes tipo chaleco, para transporte y uso de guadaña image.png Valo…" at bounding box center [872, 351] width 250 height 332
click at [493, 247] on button "image.png" at bounding box center [792, 250] width 58 height 14
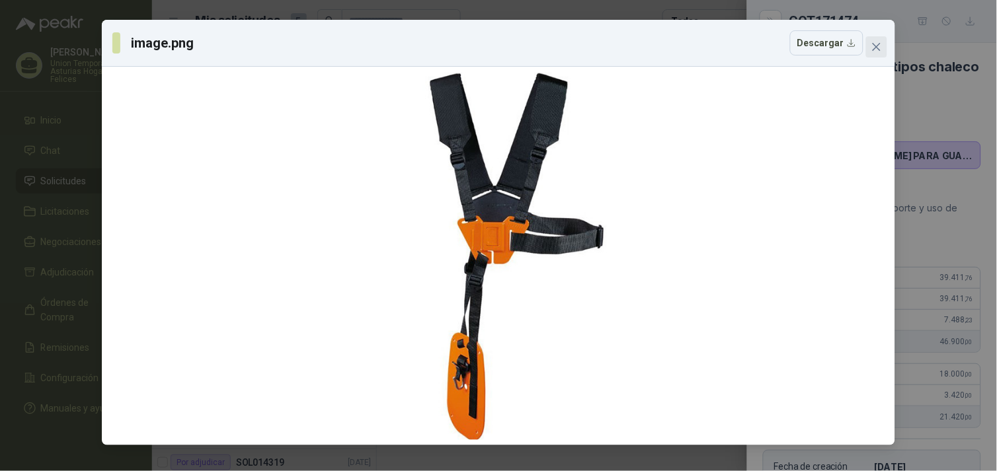
click at [493, 47] on span "Close" at bounding box center [876, 47] width 21 height 11
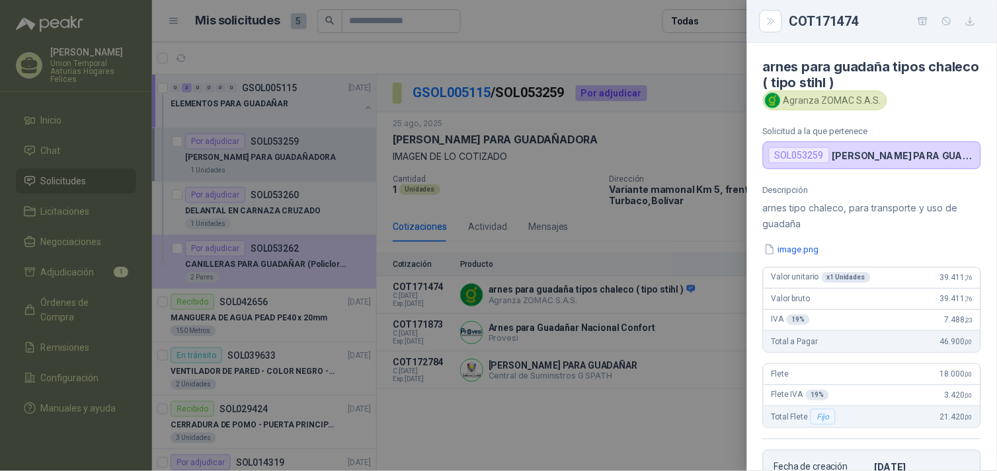
click at [493, 391] on div at bounding box center [498, 235] width 997 height 471
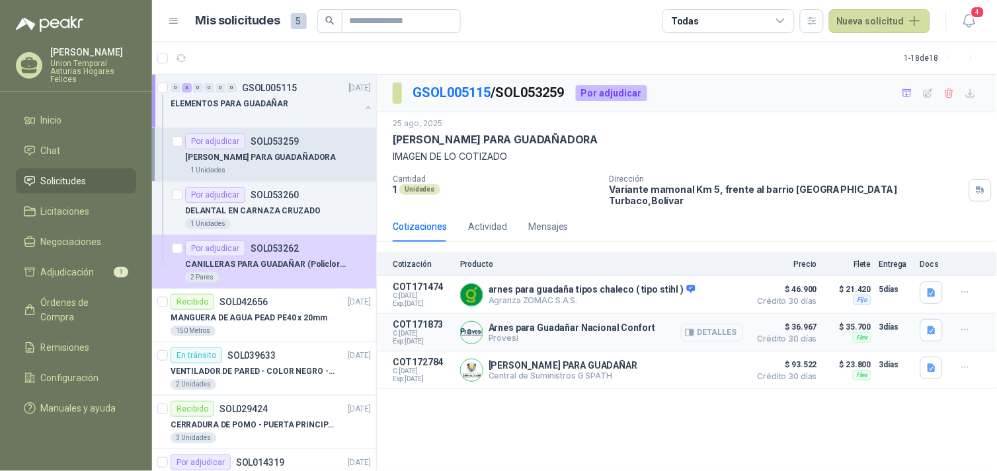
click at [493, 325] on button "Detalles" at bounding box center [712, 333] width 62 height 18
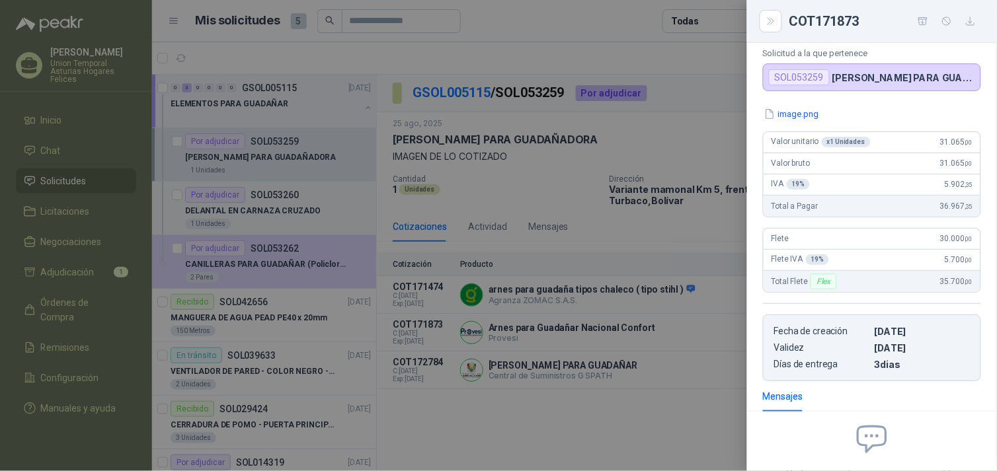
scroll to position [0, 0]
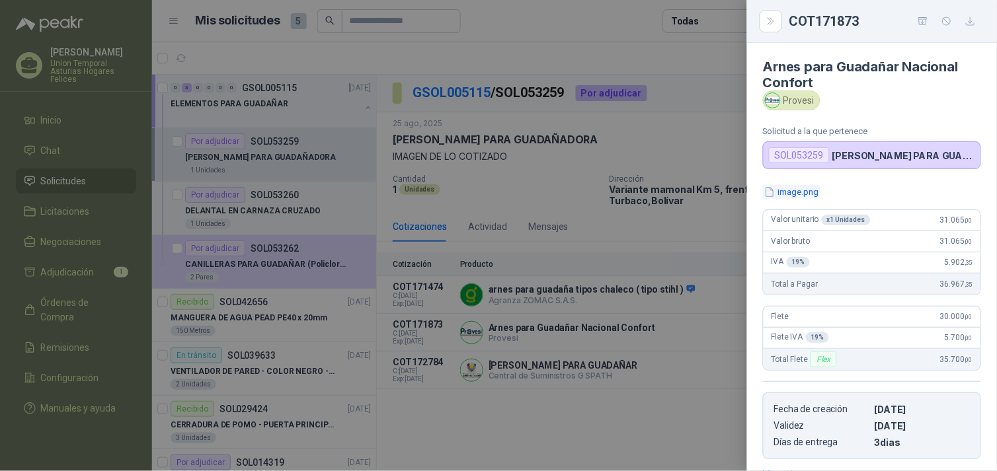
click at [493, 194] on button "image.png" at bounding box center [792, 192] width 58 height 14
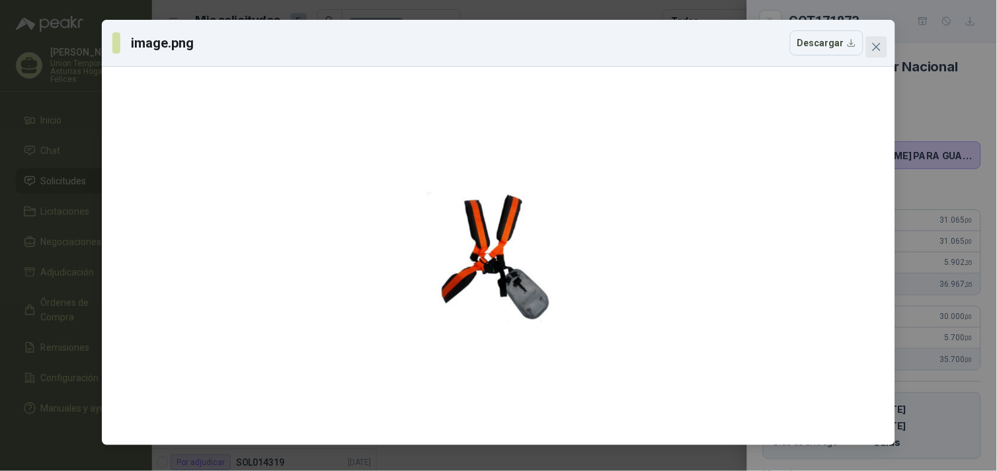
click at [493, 54] on button "Close" at bounding box center [876, 46] width 21 height 21
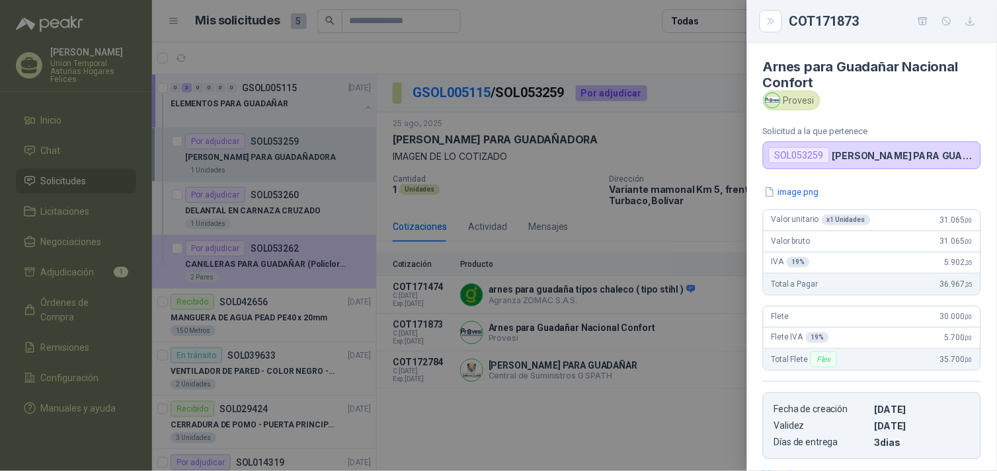
click at [493, 406] on div at bounding box center [498, 235] width 997 height 471
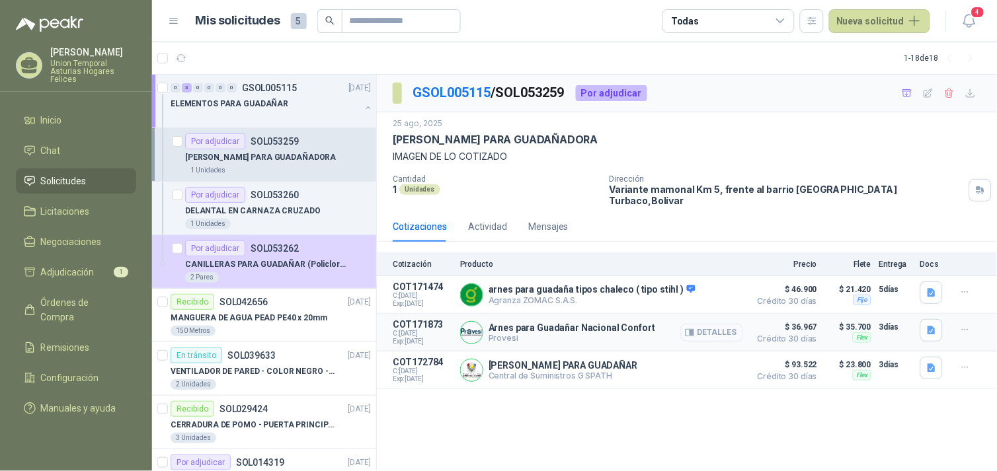
click at [493, 325] on button "Detalles" at bounding box center [712, 333] width 62 height 18
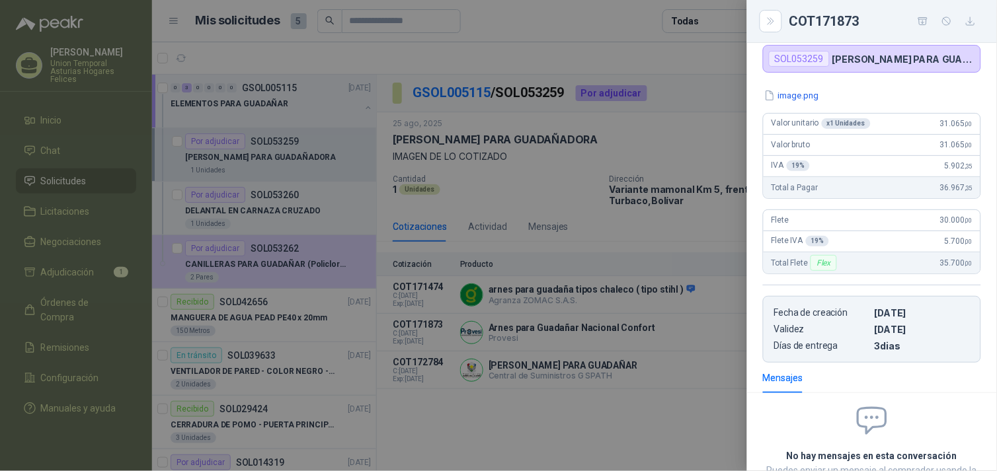
scroll to position [0, 0]
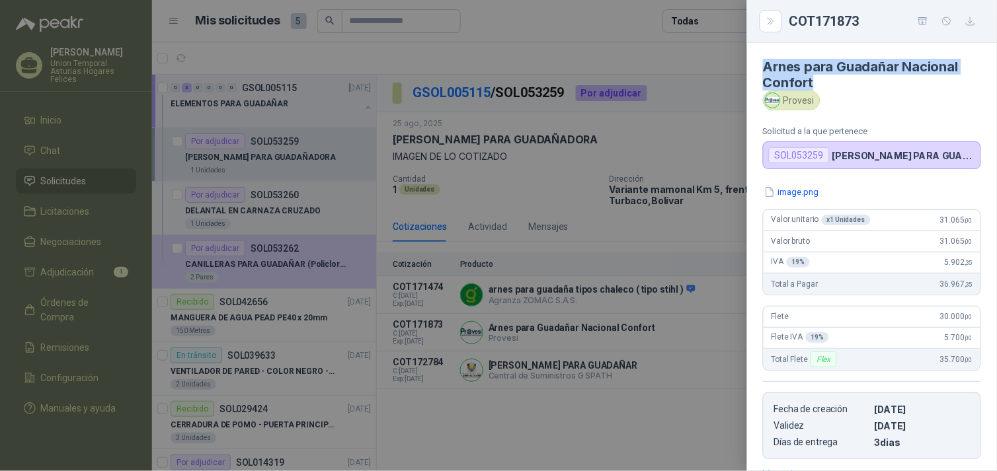
drag, startPoint x: 781, startPoint y: 65, endPoint x: 818, endPoint y: 80, distance: 40.0
click at [493, 80] on h4 "Arnes para Guadañar Nacional Confort" at bounding box center [872, 75] width 218 height 32
copy h4 "Arnes para Guadañar Nacional Confort"
click at [493, 24] on icon "button" at bounding box center [923, 21] width 11 height 11
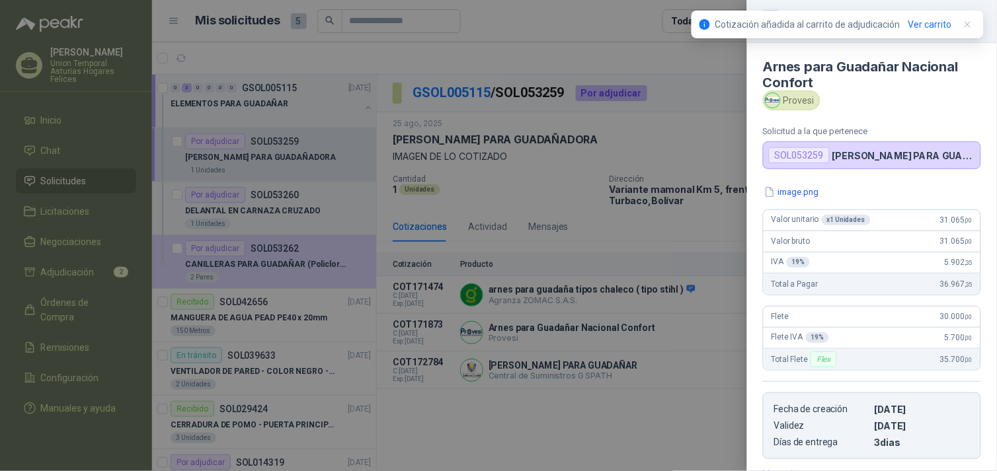
click at [493, 411] on div at bounding box center [498, 235] width 997 height 471
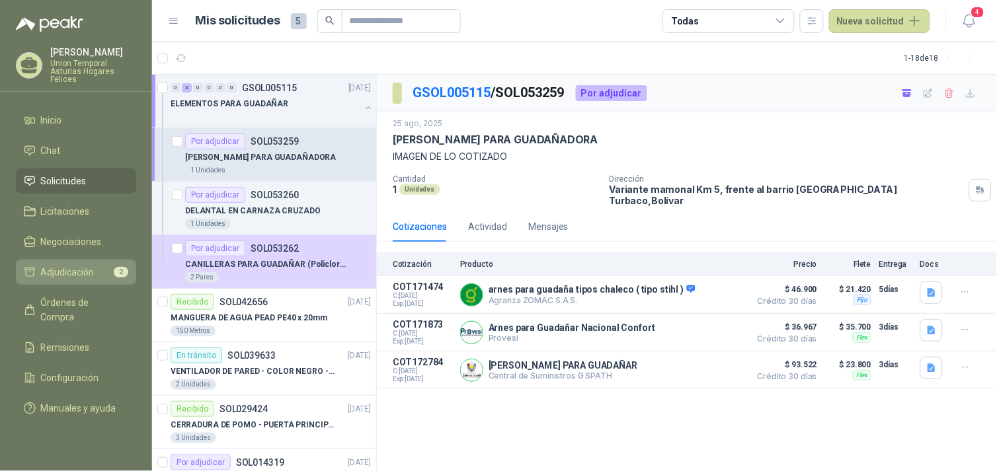
click at [84, 274] on span "Adjudicación" at bounding box center [68, 272] width 54 height 15
click at [76, 271] on span "Adjudicación" at bounding box center [68, 272] width 54 height 15
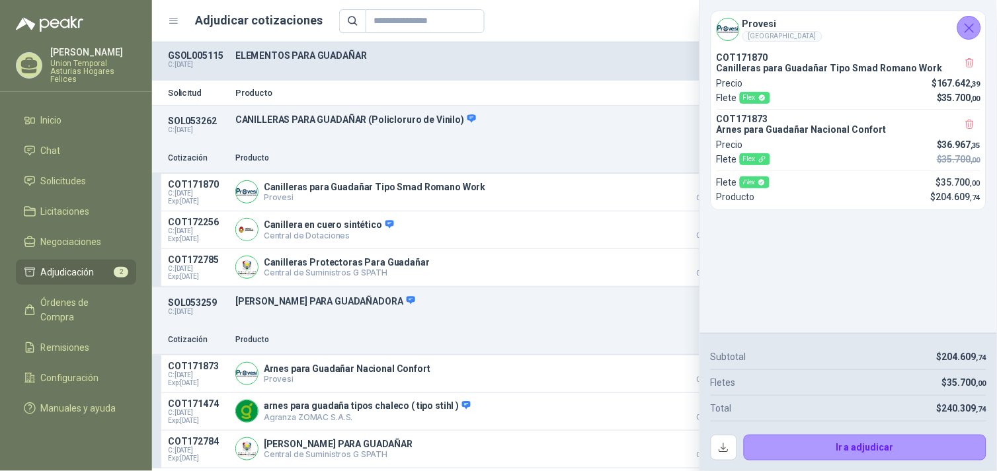
click at [78, 155] on li "Chat" at bounding box center [76, 150] width 104 height 15
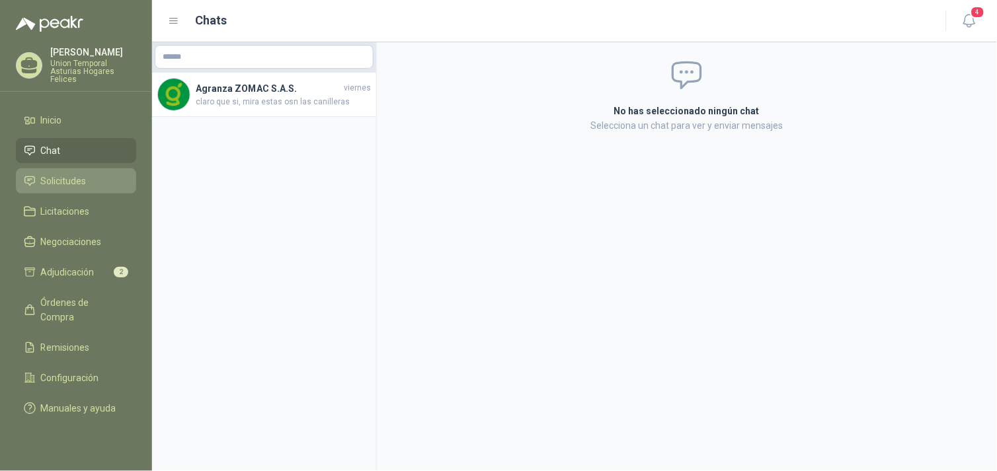
click at [69, 188] on link "Solicitudes" at bounding box center [76, 181] width 120 height 25
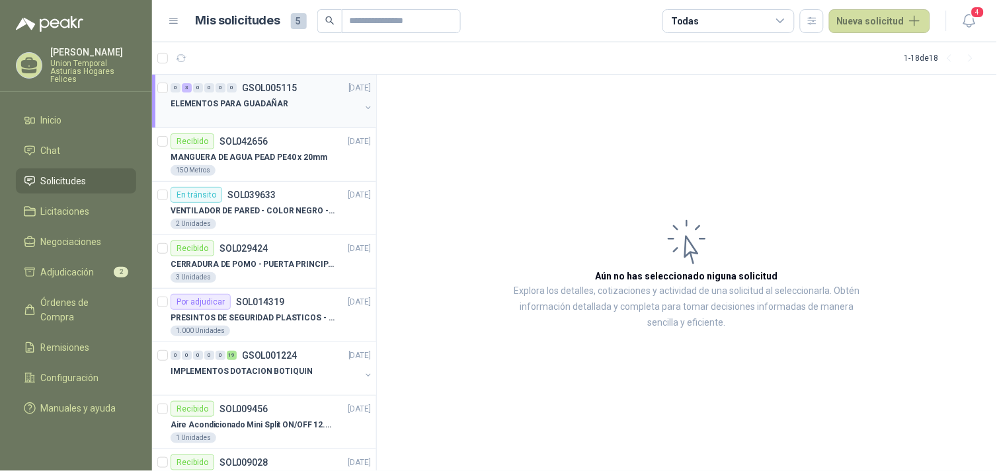
click at [261, 107] on p "ELEMENTOS PARA GUADAÑAR" at bounding box center [230, 104] width 118 height 13
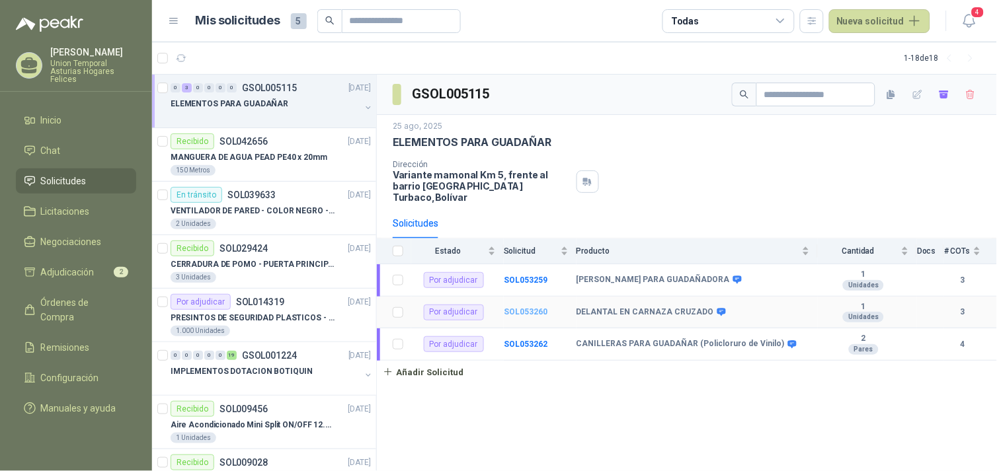
click at [493, 307] on b "SOL053260" at bounding box center [526, 311] width 44 height 9
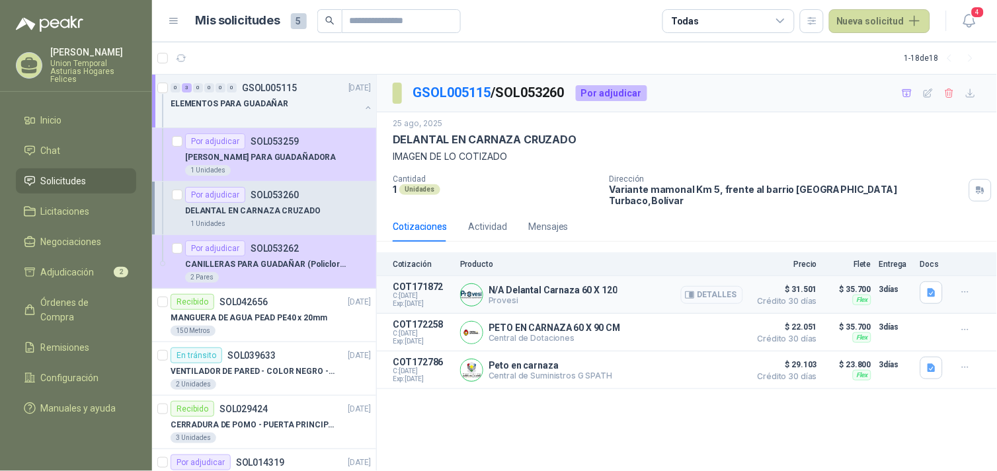
click at [493, 286] on button "Detalles" at bounding box center [712, 295] width 62 height 18
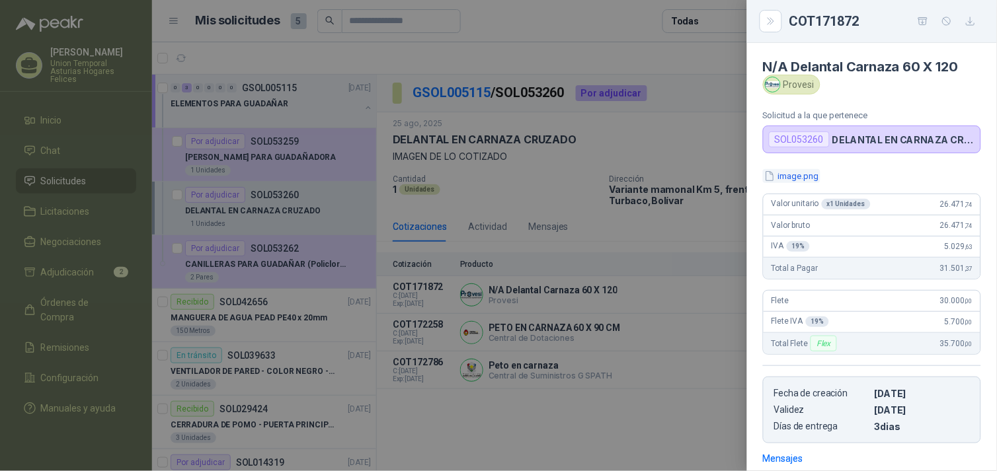
click at [493, 175] on button "image.png" at bounding box center [792, 176] width 58 height 14
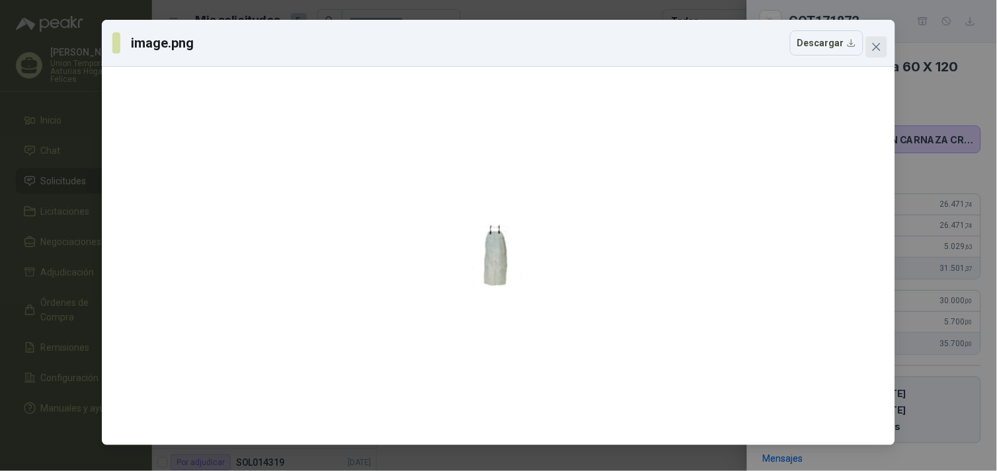
click at [493, 48] on icon "close" at bounding box center [876, 47] width 11 height 11
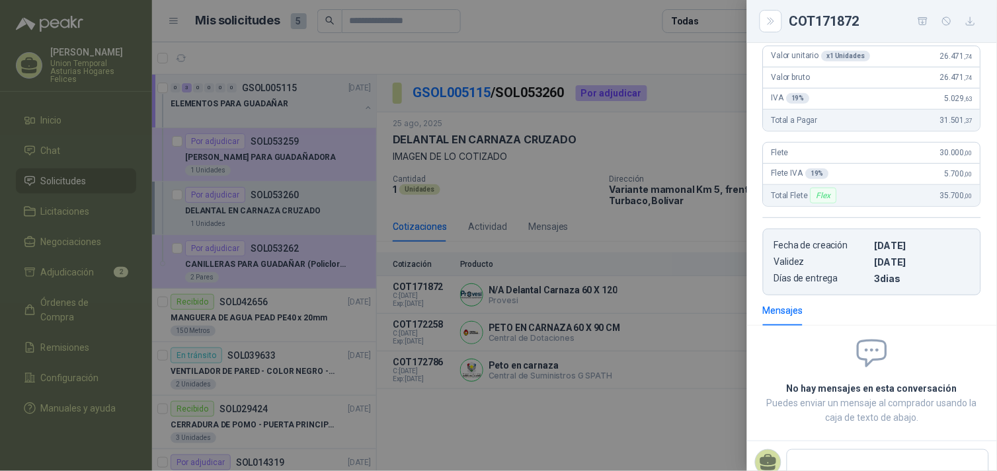
scroll to position [192, 0]
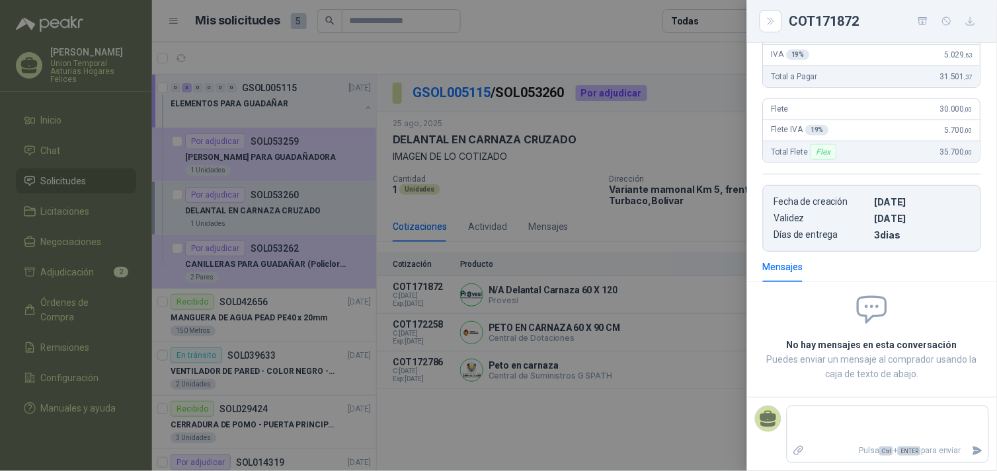
click at [483, 415] on div at bounding box center [498, 235] width 997 height 471
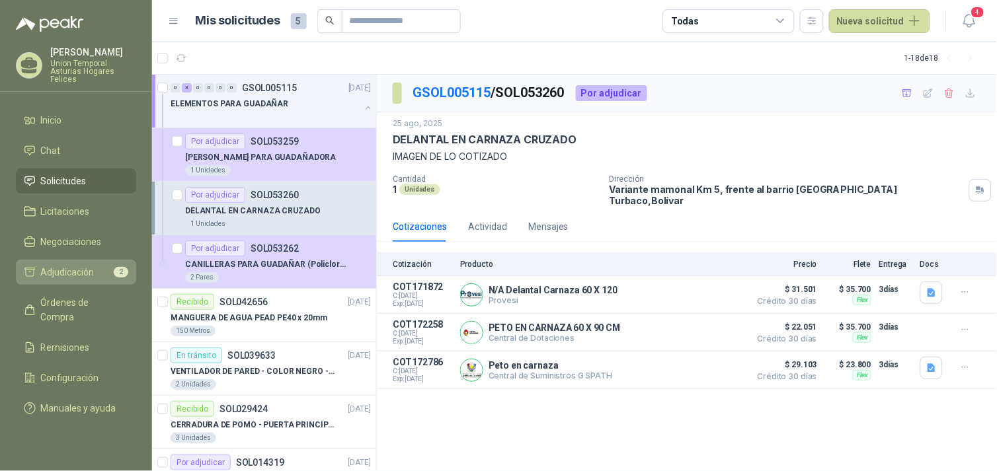
click at [83, 279] on span "Adjudicación" at bounding box center [68, 272] width 54 height 15
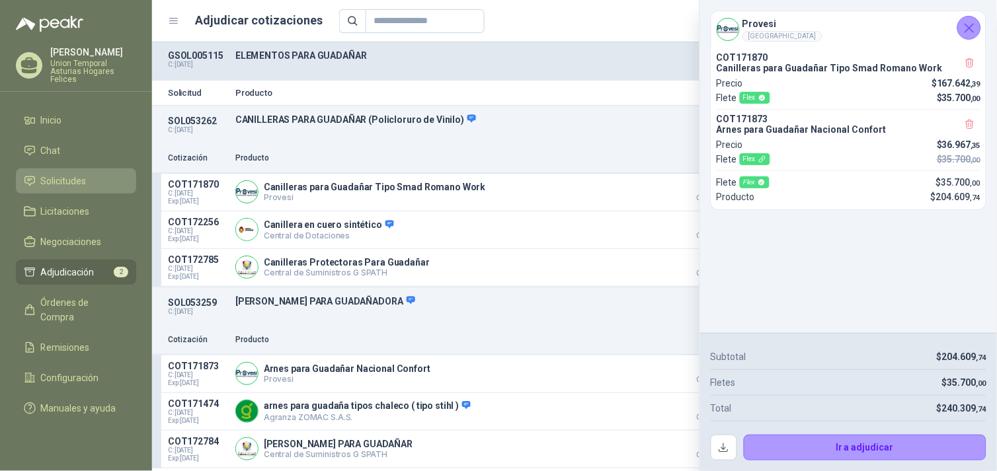
click at [56, 182] on span "Solicitudes" at bounding box center [64, 181] width 46 height 15
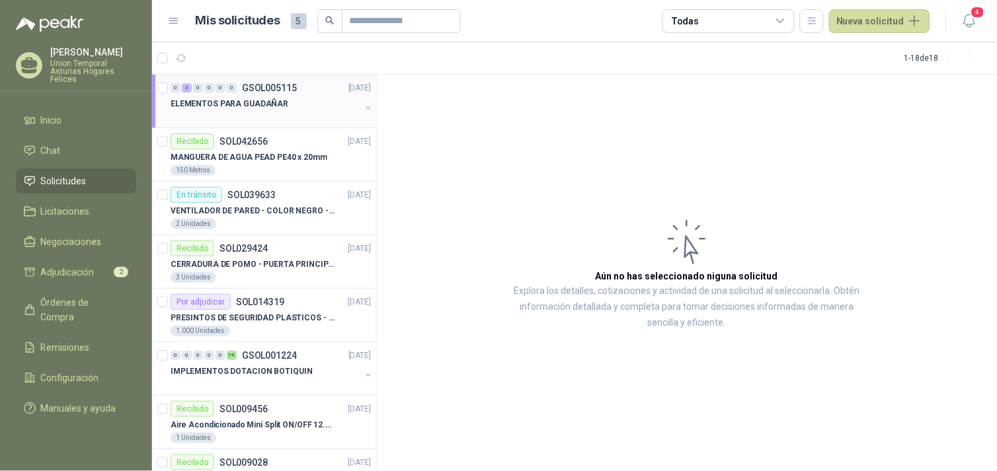
click at [237, 102] on p "ELEMENTOS PARA GUADAÑAR" at bounding box center [230, 104] width 118 height 13
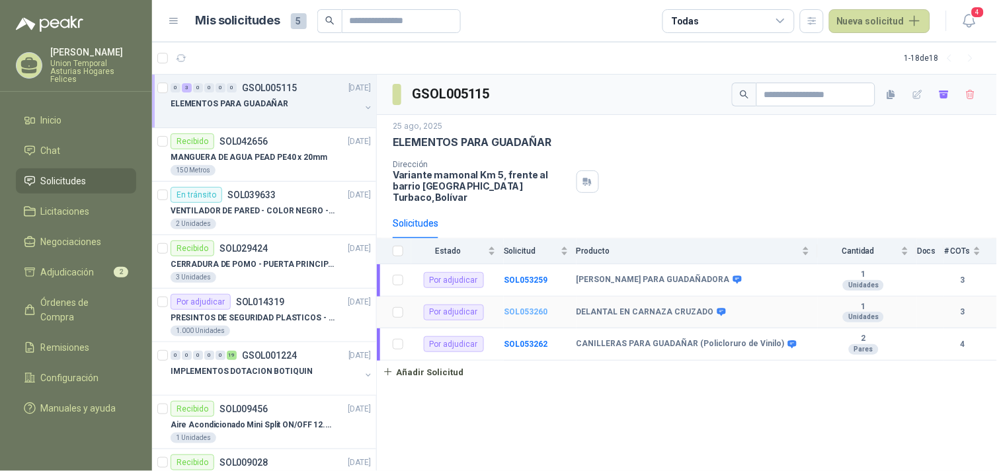
click at [493, 307] on b "SOL053260" at bounding box center [526, 311] width 44 height 9
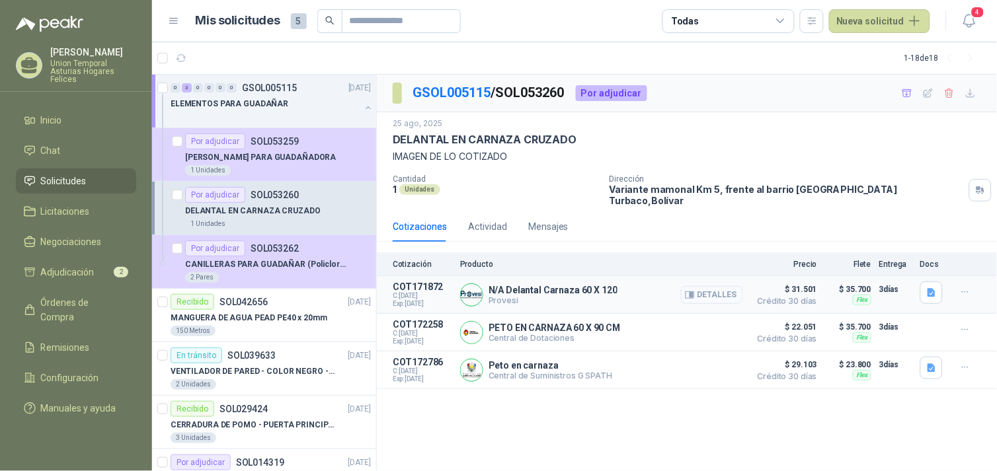
click at [493, 286] on button "Detalles" at bounding box center [712, 295] width 62 height 18
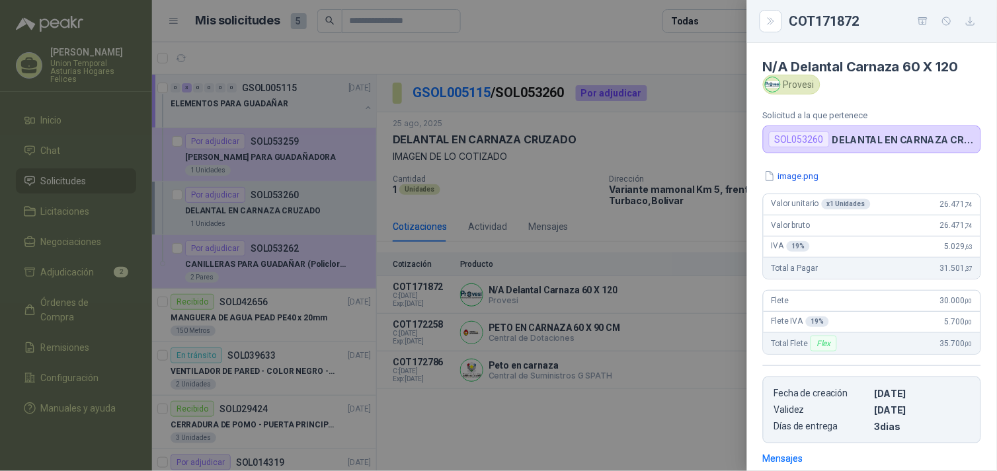
scroll to position [186, 0]
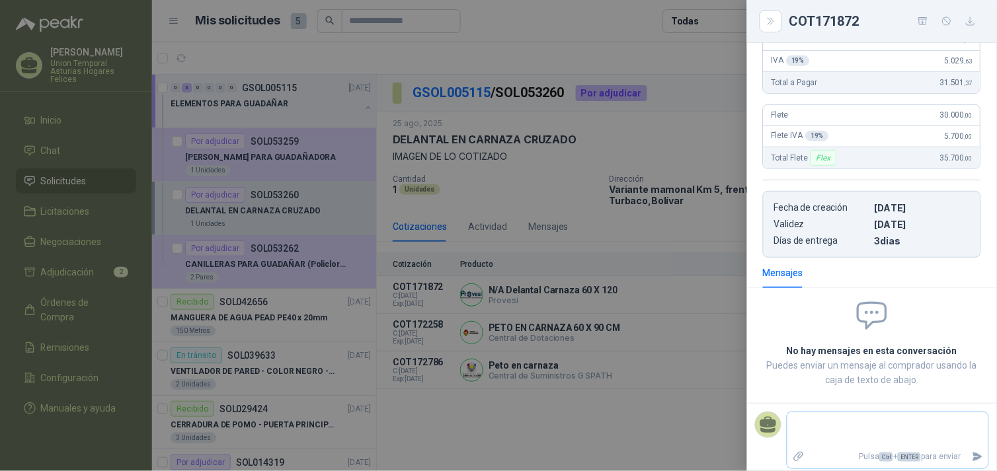
click at [493, 420] on textarea at bounding box center [887, 430] width 201 height 30
type textarea "*"
type textarea "**"
type textarea "***"
type textarea "****"
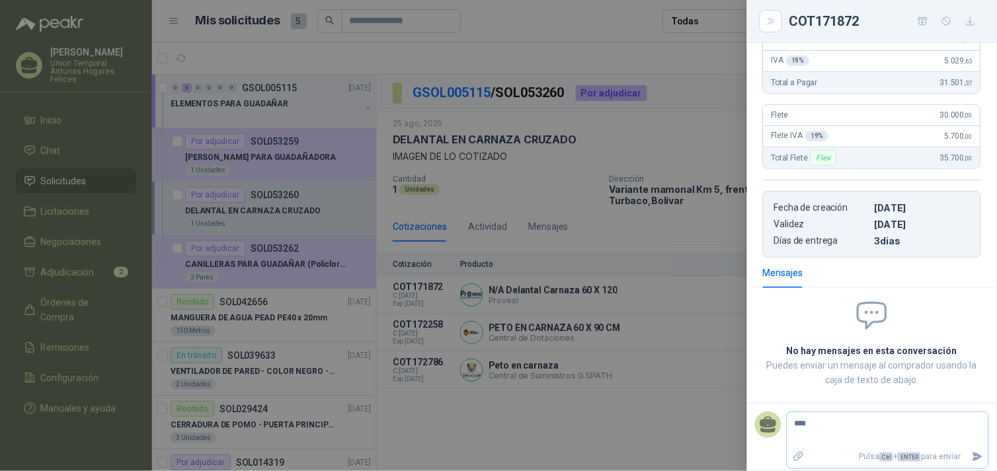
type textarea "****"
type textarea "******"
type textarea "*******"
type textarea "********"
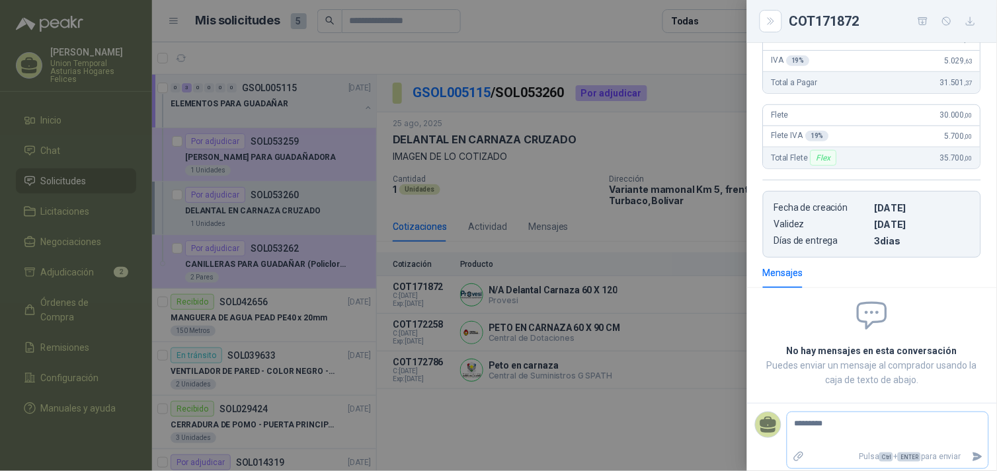
type textarea "**********"
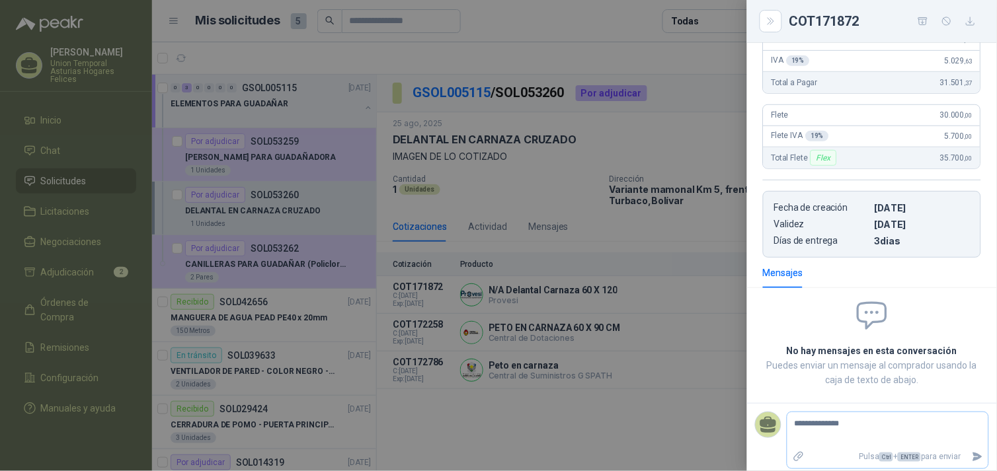
type textarea "**********"
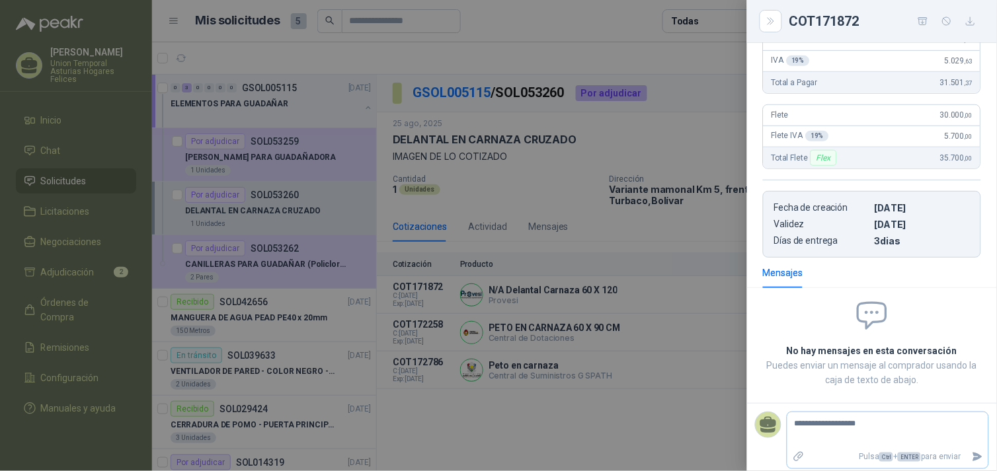
type textarea "**********"
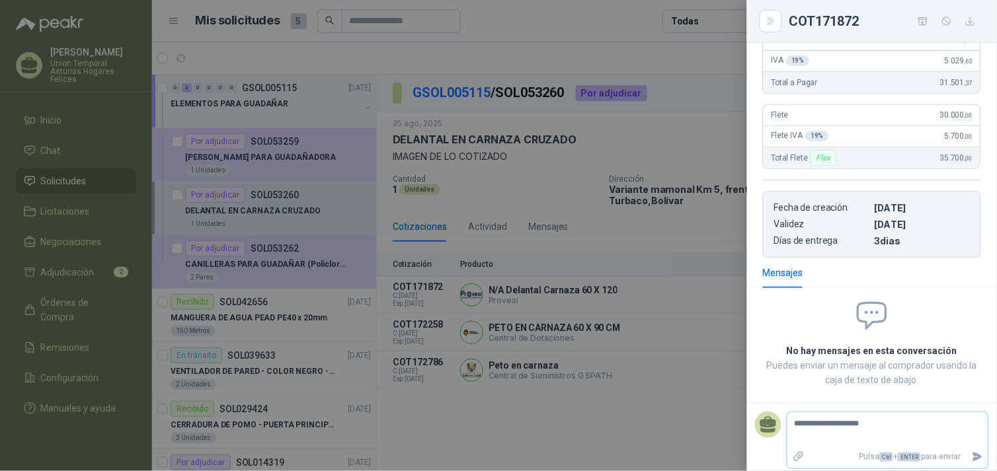
type textarea "**********"
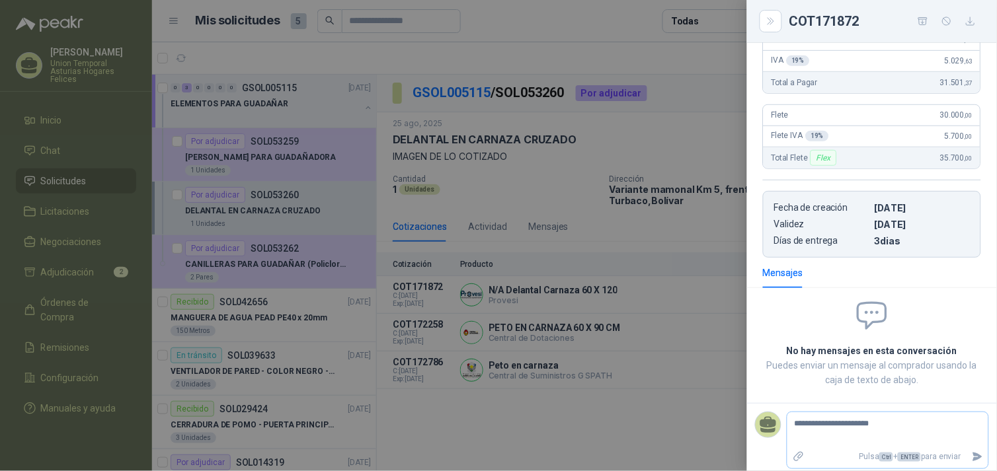
type textarea "**********"
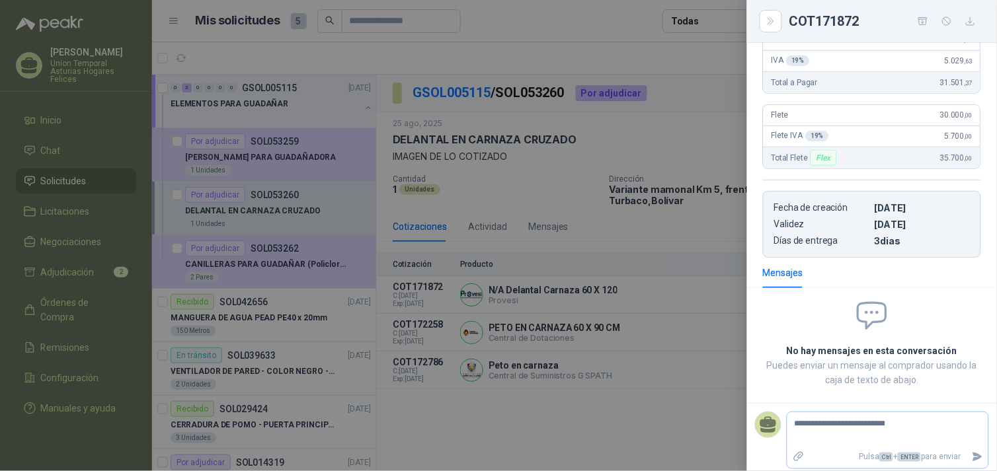
type textarea "**********"
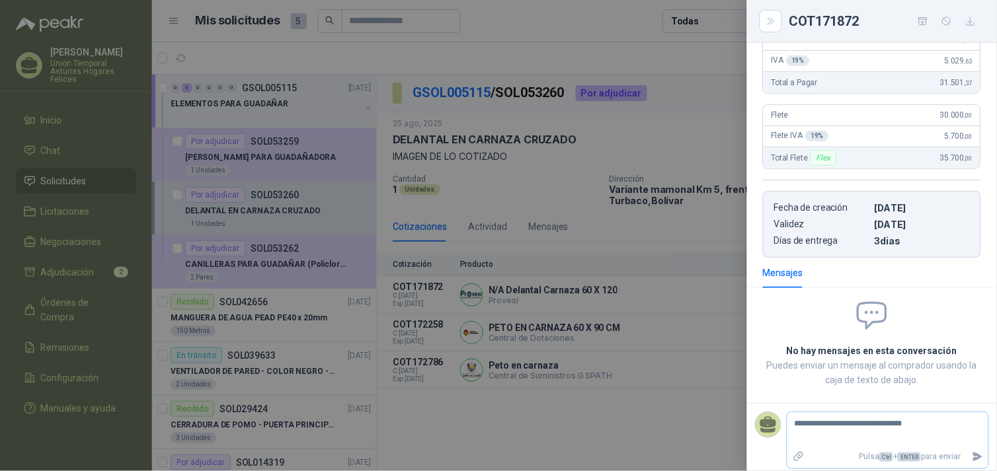
type textarea "**********"
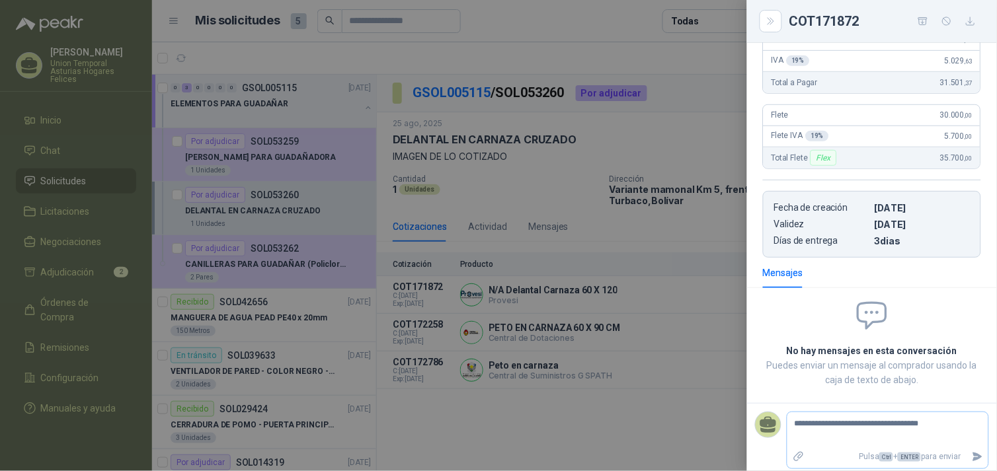
type textarea "**********"
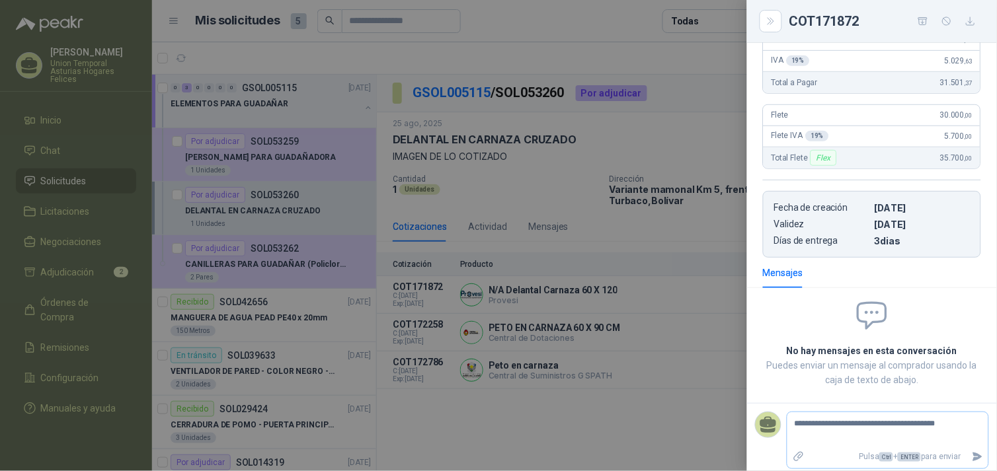
type textarea "**********"
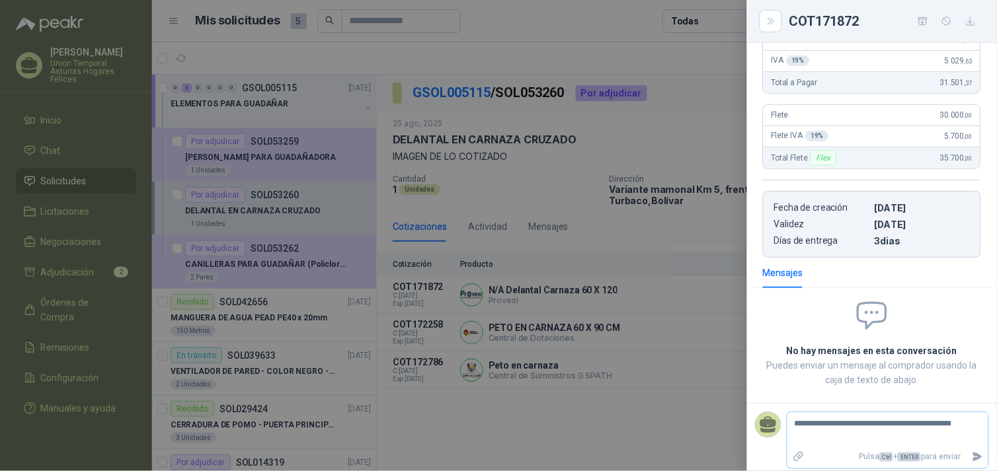
type textarea "**********"
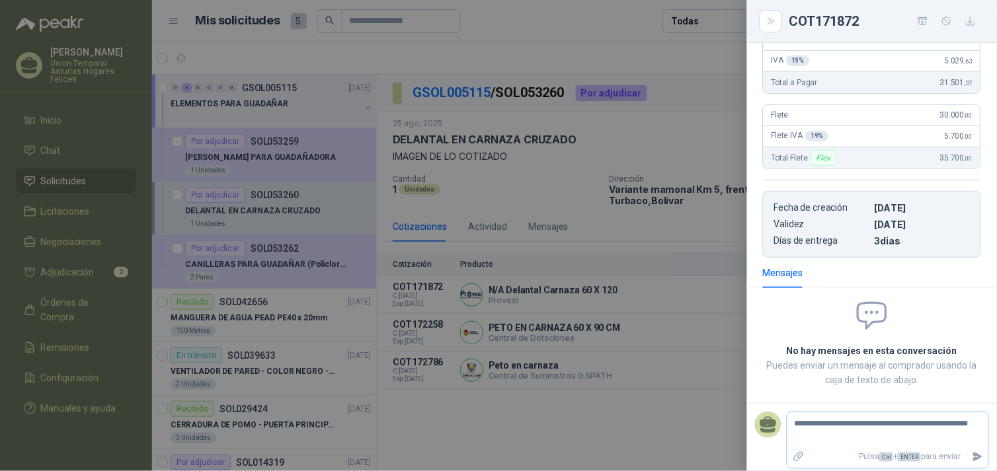
type textarea "**********"
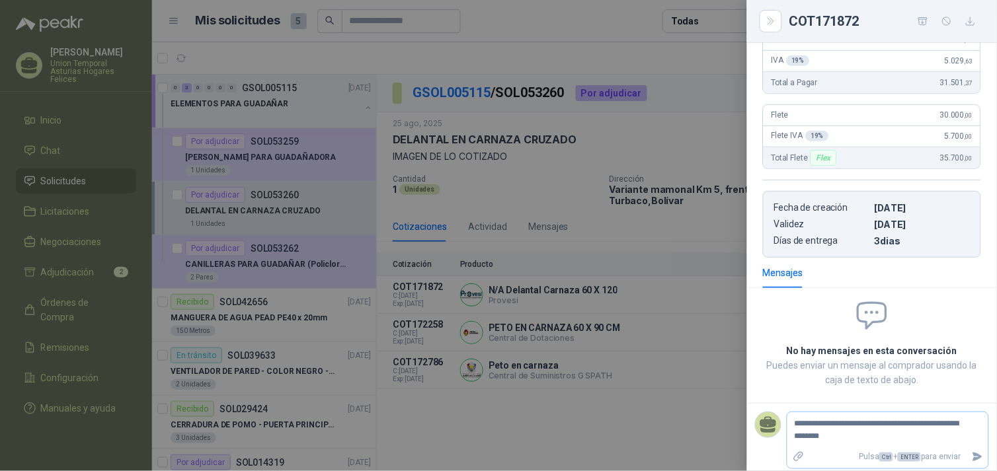
type textarea "**********"
click at [493, 438] on icon "Enviar" at bounding box center [977, 457] width 11 height 11
